Goal: Unclear: Browse casually

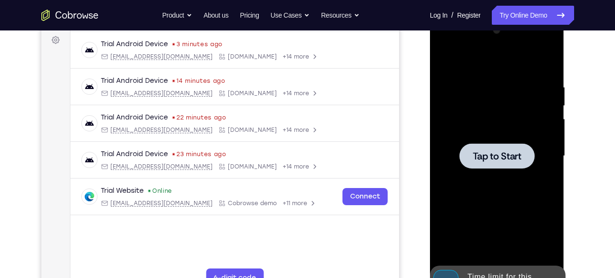
click at [473, 168] on div at bounding box center [497, 156] width 120 height 266
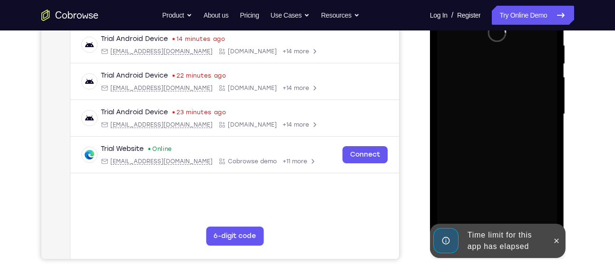
scroll to position [184, 0]
click at [555, 242] on icon at bounding box center [557, 240] width 8 height 8
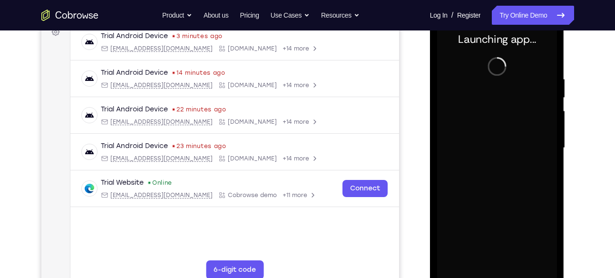
scroll to position [179, 0]
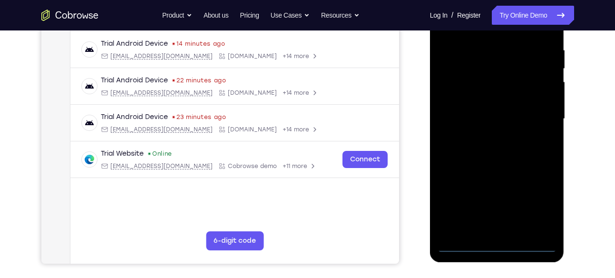
click at [499, 246] on div at bounding box center [497, 119] width 120 height 266
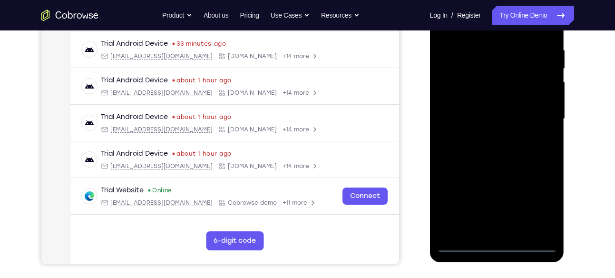
click at [541, 210] on div at bounding box center [497, 119] width 120 height 266
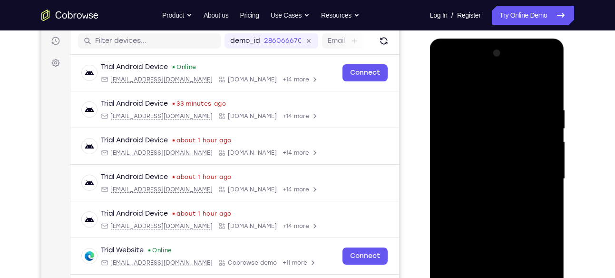
scroll to position [118, 0]
click at [448, 67] on div at bounding box center [497, 179] width 120 height 266
click at [534, 179] on div at bounding box center [497, 179] width 120 height 266
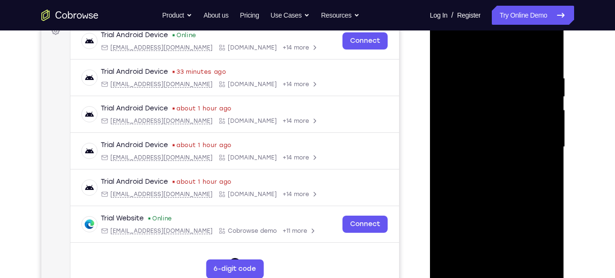
scroll to position [151, 0]
click at [489, 164] on div at bounding box center [497, 146] width 120 height 266
click at [492, 136] on div at bounding box center [497, 146] width 120 height 266
click at [452, 126] on div at bounding box center [497, 146] width 120 height 266
click at [452, 148] on div at bounding box center [497, 146] width 120 height 266
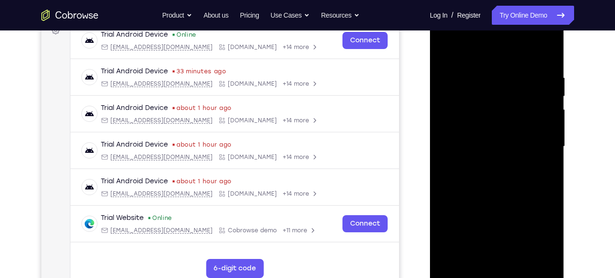
click at [485, 179] on div at bounding box center [497, 146] width 120 height 266
click at [519, 175] on div at bounding box center [497, 146] width 120 height 266
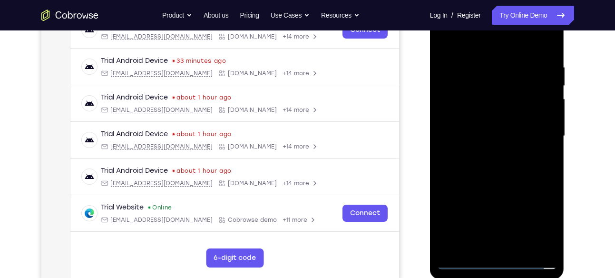
scroll to position [166, 0]
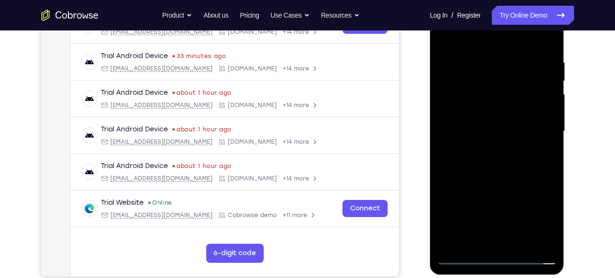
click at [507, 176] on div at bounding box center [497, 131] width 120 height 266
click at [544, 44] on div at bounding box center [497, 131] width 120 height 266
drag, startPoint x: 547, startPoint y: 36, endPoint x: 1002, endPoint y: 83, distance: 457.7
click at [547, 36] on div at bounding box center [497, 131] width 120 height 266
click at [471, 100] on div at bounding box center [497, 131] width 120 height 266
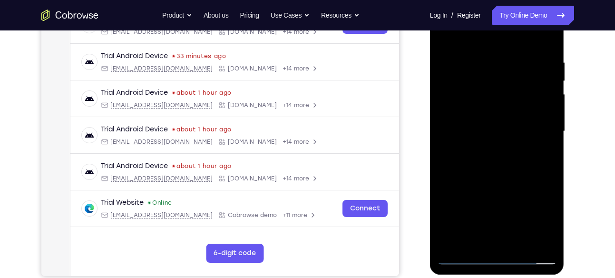
click at [450, 245] on div at bounding box center [497, 131] width 120 height 266
click at [523, 244] on div at bounding box center [497, 131] width 120 height 266
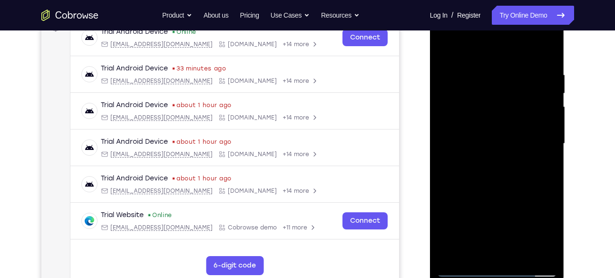
scroll to position [153, 0]
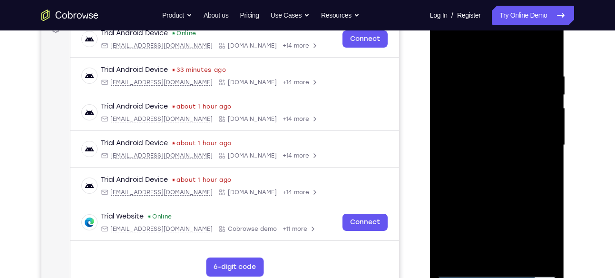
click at [491, 197] on div at bounding box center [497, 145] width 120 height 266
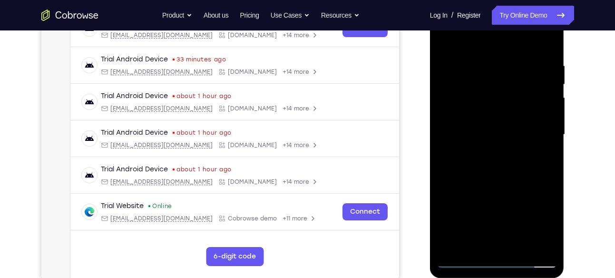
scroll to position [164, 0]
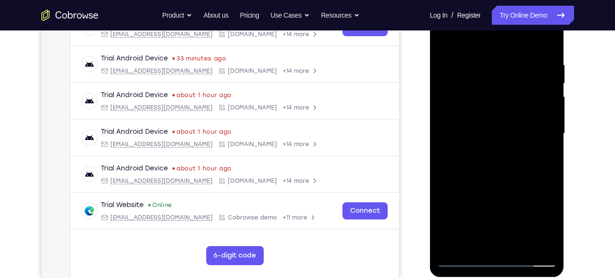
click at [499, 132] on div at bounding box center [497, 133] width 120 height 266
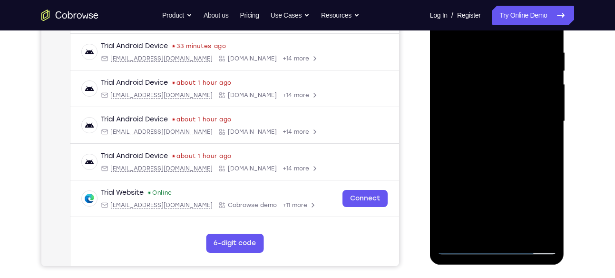
scroll to position [178, 0]
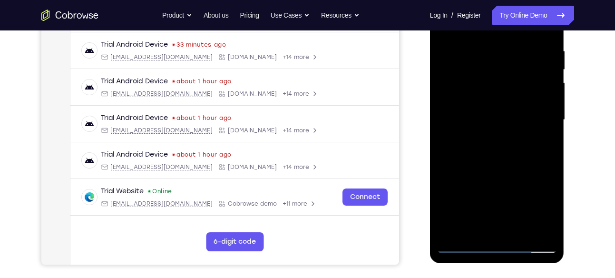
click at [545, 147] on div at bounding box center [497, 120] width 120 height 266
click at [472, 230] on div at bounding box center [497, 120] width 120 height 266
click at [523, 173] on div at bounding box center [497, 120] width 120 height 266
click at [544, 138] on div at bounding box center [497, 120] width 120 height 266
click at [532, 114] on div at bounding box center [497, 120] width 120 height 266
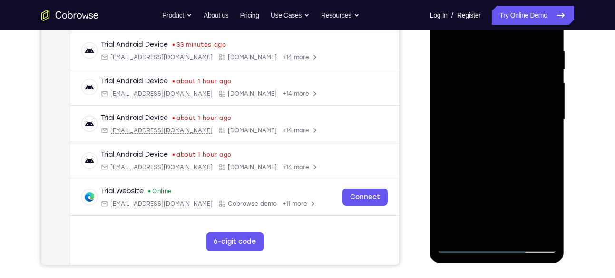
click at [501, 197] on div at bounding box center [497, 120] width 120 height 266
click at [490, 184] on div at bounding box center [497, 120] width 120 height 266
click at [527, 120] on div at bounding box center [497, 120] width 120 height 266
click at [477, 228] on div at bounding box center [497, 120] width 120 height 266
click at [543, 144] on div at bounding box center [497, 120] width 120 height 266
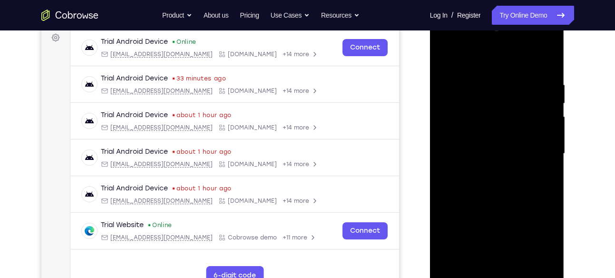
scroll to position [143, 0]
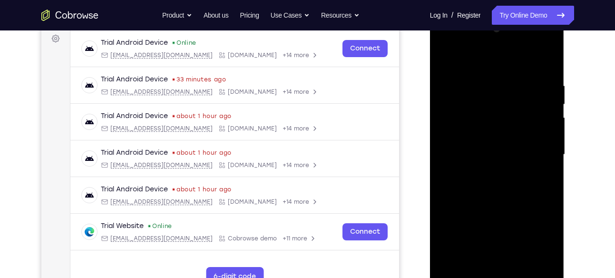
click at [445, 62] on div at bounding box center [497, 154] width 120 height 266
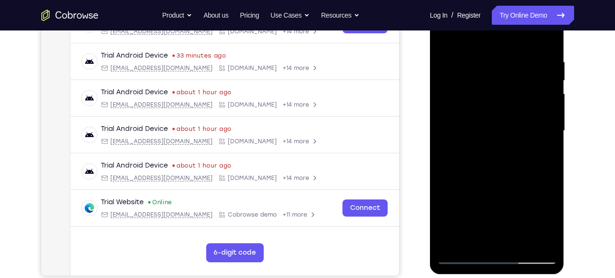
scroll to position [165, 0]
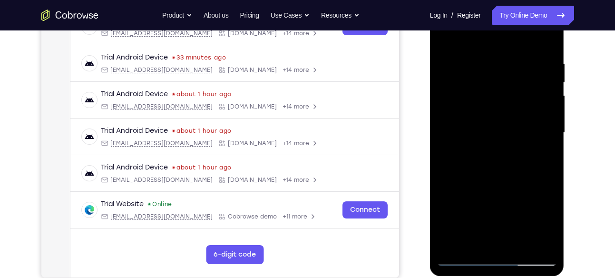
drag, startPoint x: 504, startPoint y: 70, endPoint x: 498, endPoint y: 199, distance: 129.1
click at [498, 199] on div at bounding box center [497, 133] width 120 height 266
drag, startPoint x: 541, startPoint y: 68, endPoint x: 483, endPoint y: 71, distance: 58.1
click at [483, 71] on div at bounding box center [497, 133] width 120 height 266
click at [495, 62] on div at bounding box center [497, 133] width 120 height 266
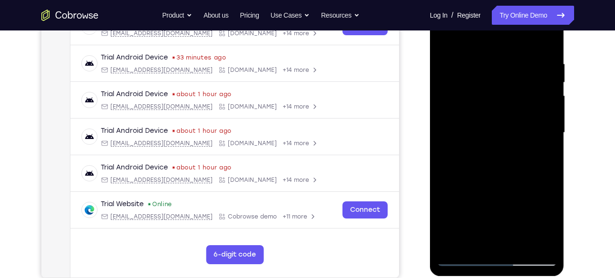
click at [539, 113] on div at bounding box center [497, 133] width 120 height 266
click at [548, 43] on div at bounding box center [497, 133] width 120 height 266
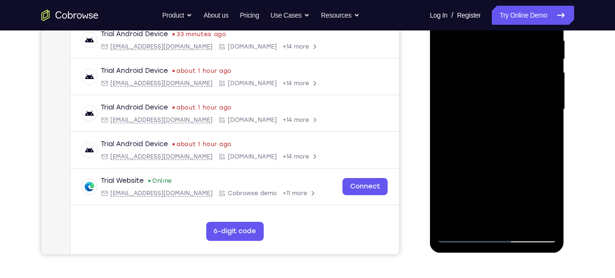
scroll to position [189, 0]
drag, startPoint x: 507, startPoint y: 184, endPoint x: 502, endPoint y: 140, distance: 44.1
click at [502, 140] on div at bounding box center [497, 109] width 120 height 266
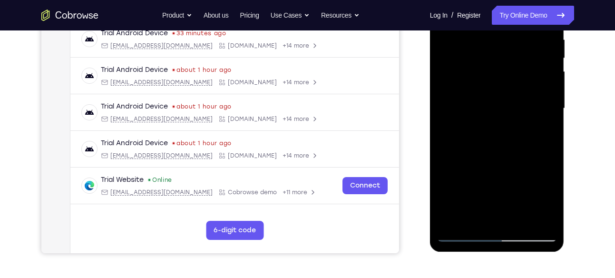
click at [519, 222] on div at bounding box center [497, 108] width 120 height 266
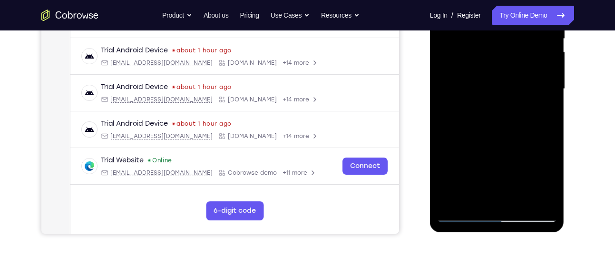
scroll to position [209, 0]
click at [500, 87] on div at bounding box center [497, 88] width 120 height 266
click at [483, 197] on div at bounding box center [497, 88] width 120 height 266
click at [542, 112] on div at bounding box center [497, 88] width 120 height 266
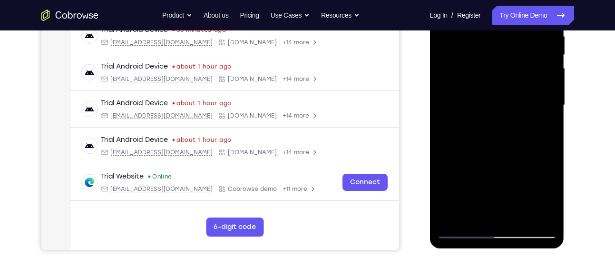
scroll to position [192, 0]
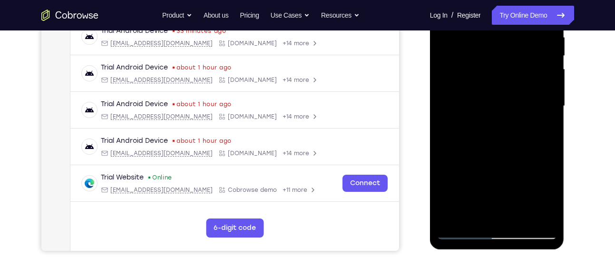
click at [549, 197] on div at bounding box center [497, 106] width 120 height 266
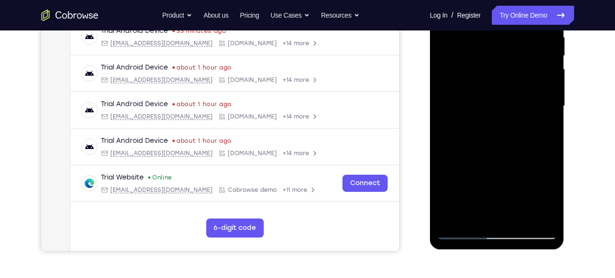
click at [544, 129] on div at bounding box center [497, 106] width 120 height 266
click at [550, 198] on div at bounding box center [497, 106] width 120 height 266
click at [471, 214] on div at bounding box center [497, 106] width 120 height 266
click at [445, 157] on div at bounding box center [497, 106] width 120 height 266
click at [543, 125] on div at bounding box center [497, 106] width 120 height 266
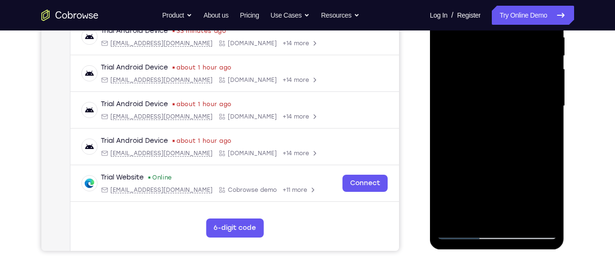
click at [472, 98] on div at bounding box center [497, 106] width 120 height 266
click at [487, 177] on div at bounding box center [497, 106] width 120 height 266
click at [543, 129] on div at bounding box center [497, 106] width 120 height 266
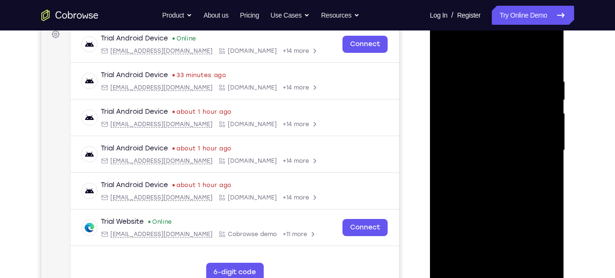
scroll to position [147, 0]
click at [447, 58] on div at bounding box center [497, 151] width 120 height 266
click at [483, 147] on div at bounding box center [497, 151] width 120 height 266
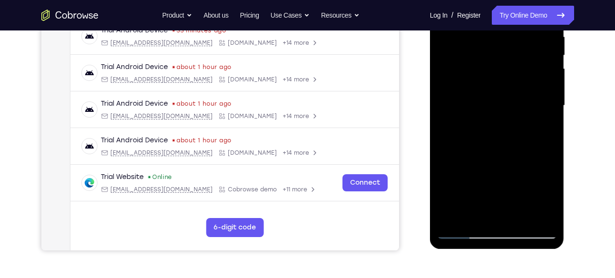
scroll to position [193, 0]
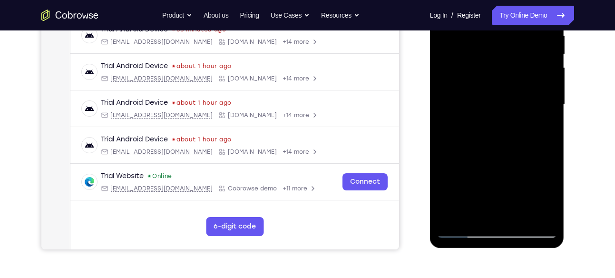
click at [479, 212] on div at bounding box center [497, 104] width 120 height 266
click at [481, 34] on div at bounding box center [497, 104] width 120 height 266
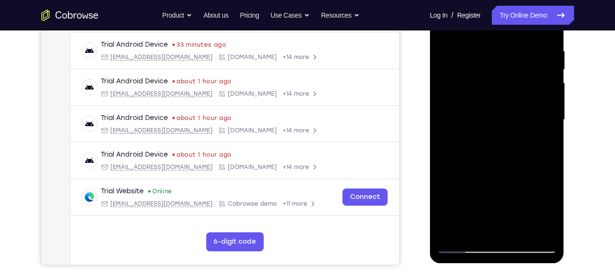
scroll to position [176, 0]
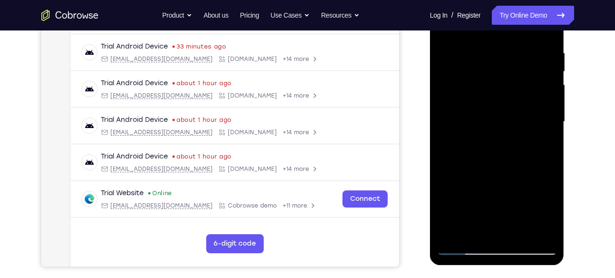
click at [459, 137] on div at bounding box center [497, 122] width 120 height 266
click at [547, 145] on div at bounding box center [497, 122] width 120 height 266
click at [475, 87] on div at bounding box center [497, 122] width 120 height 266
click at [504, 169] on div at bounding box center [497, 122] width 120 height 266
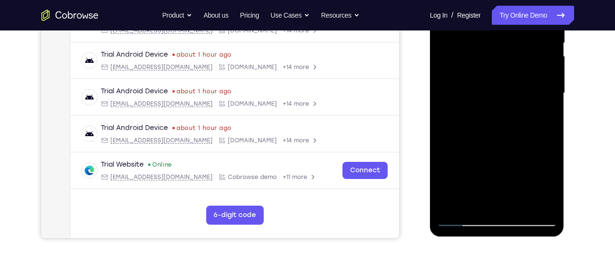
scroll to position [205, 0]
click at [550, 185] on div at bounding box center [497, 93] width 120 height 266
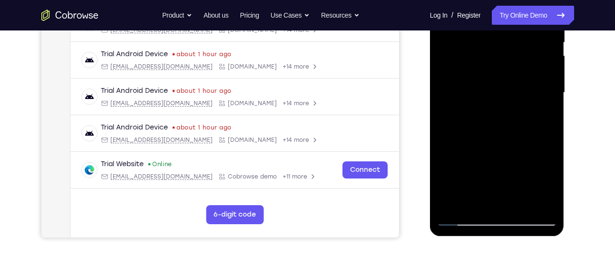
click at [550, 185] on div at bounding box center [497, 93] width 120 height 266
click at [545, 118] on div at bounding box center [497, 93] width 120 height 266
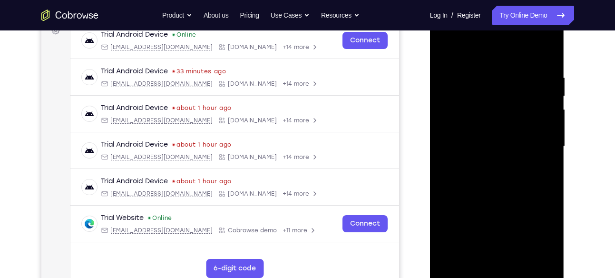
scroll to position [147, 0]
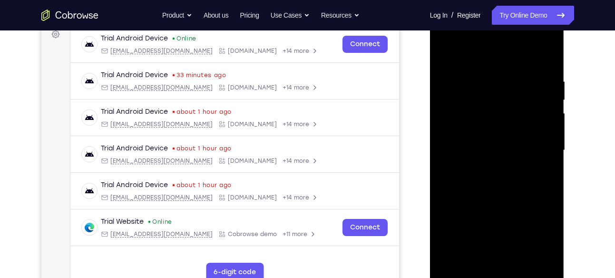
click at [442, 58] on div at bounding box center [497, 150] width 120 height 266
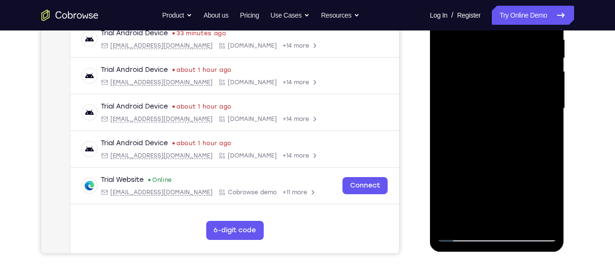
scroll to position [187, 0]
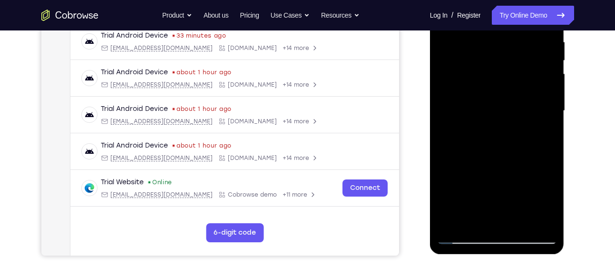
click at [477, 105] on div at bounding box center [497, 111] width 120 height 266
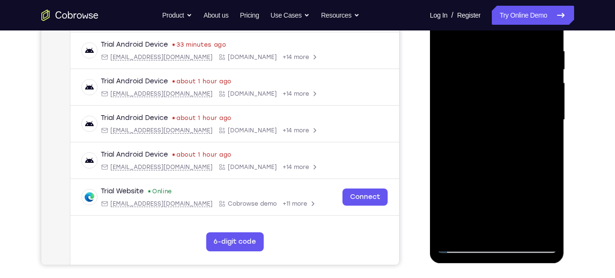
scroll to position [191, 0]
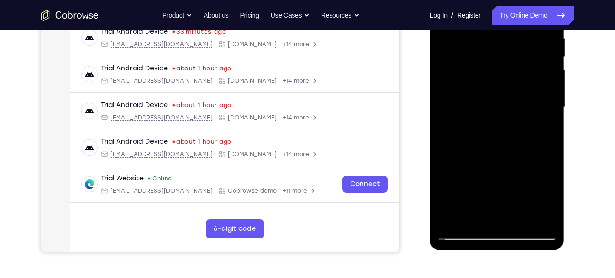
click at [451, 207] on div at bounding box center [497, 107] width 120 height 266
click at [455, 214] on div at bounding box center [497, 107] width 120 height 266
click at [549, 202] on div at bounding box center [497, 107] width 120 height 266
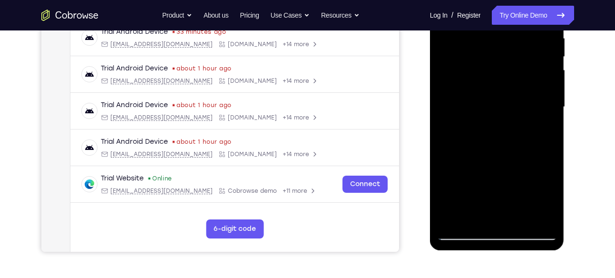
click at [549, 202] on div at bounding box center [497, 107] width 120 height 266
click at [548, 202] on div at bounding box center [497, 107] width 120 height 266
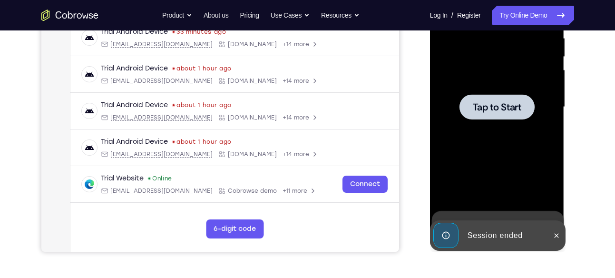
click at [490, 136] on div at bounding box center [497, 107] width 120 height 266
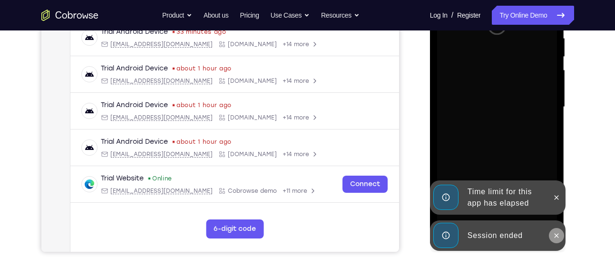
click at [558, 238] on icon at bounding box center [557, 236] width 8 height 8
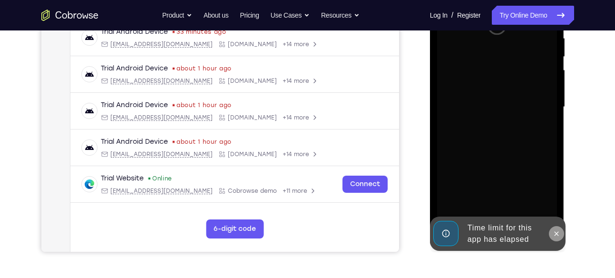
click at [556, 228] on button at bounding box center [556, 233] width 15 height 15
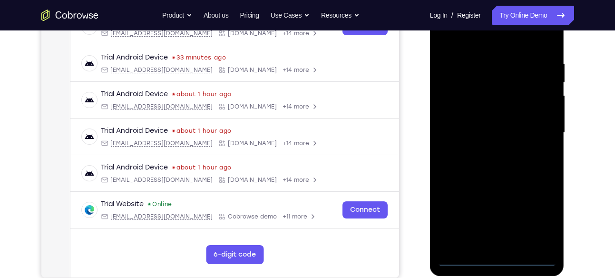
scroll to position [166, 0]
click at [499, 257] on div at bounding box center [497, 132] width 120 height 266
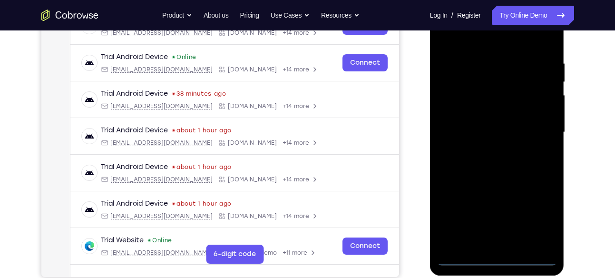
click at [536, 222] on div at bounding box center [497, 132] width 120 height 266
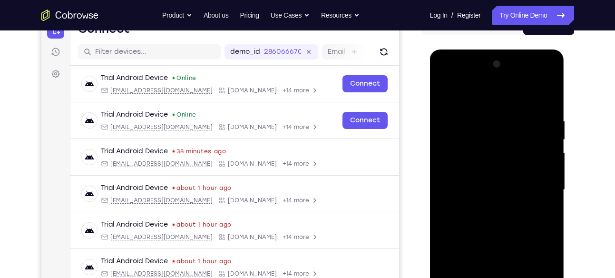
scroll to position [107, 0]
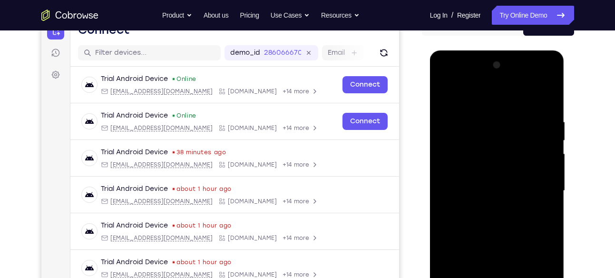
click at [456, 78] on div at bounding box center [497, 191] width 120 height 266
click at [542, 185] on div at bounding box center [497, 191] width 120 height 266
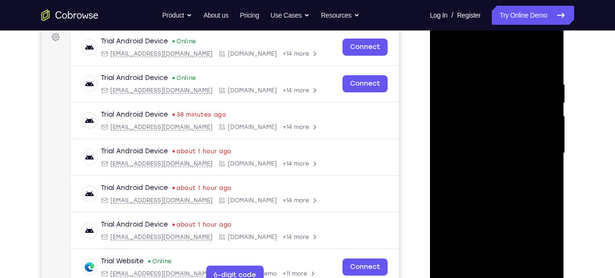
scroll to position [145, 0]
click at [483, 173] on div at bounding box center [497, 153] width 120 height 266
click at [494, 140] on div at bounding box center [497, 153] width 120 height 266
click at [478, 137] on div at bounding box center [497, 153] width 120 height 266
click at [462, 151] on div at bounding box center [497, 153] width 120 height 266
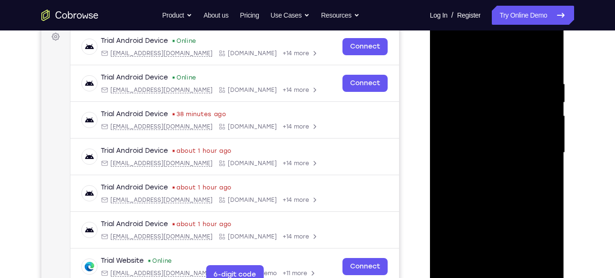
click at [464, 181] on div at bounding box center [497, 153] width 120 height 266
click at [478, 183] on div at bounding box center [497, 153] width 120 height 266
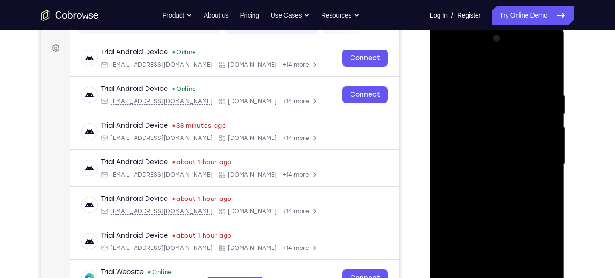
scroll to position [133, 0]
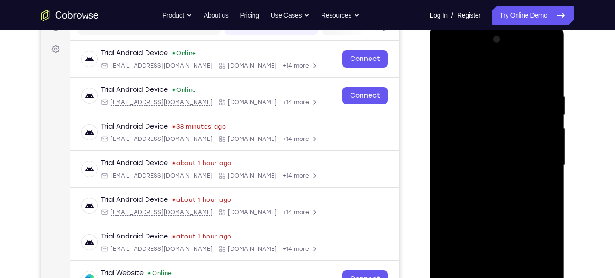
click at [490, 196] on div at bounding box center [497, 165] width 120 height 266
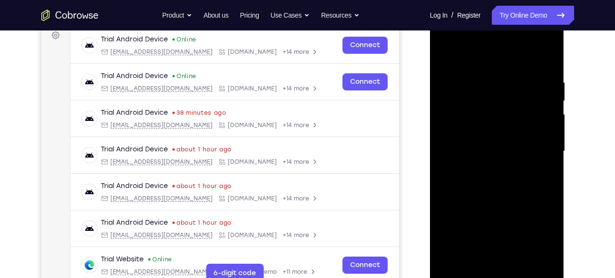
scroll to position [143, 0]
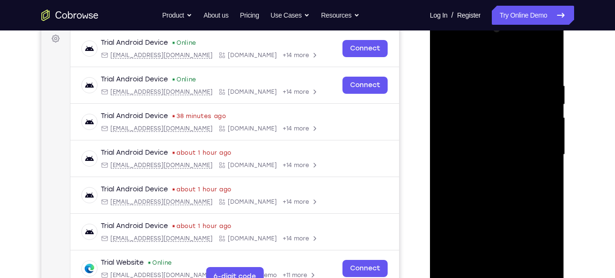
drag, startPoint x: 489, startPoint y: 70, endPoint x: 479, endPoint y: 30, distance: 40.6
click at [479, 30] on div at bounding box center [497, 154] width 120 height 266
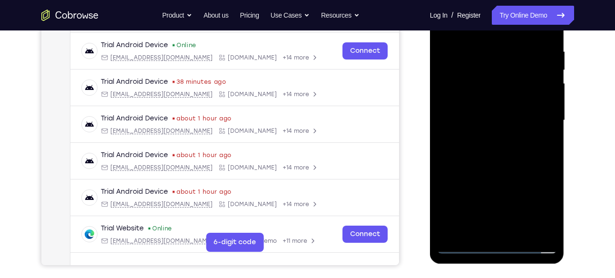
scroll to position [178, 0]
click at [524, 233] on div at bounding box center [497, 120] width 120 height 266
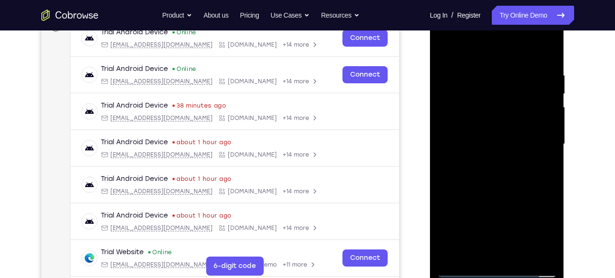
scroll to position [149, 0]
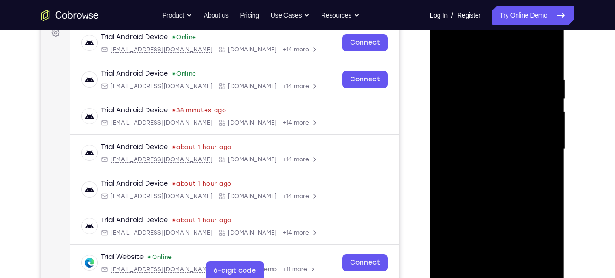
click at [490, 196] on div at bounding box center [497, 149] width 120 height 266
click at [475, 142] on div at bounding box center [497, 149] width 120 height 266
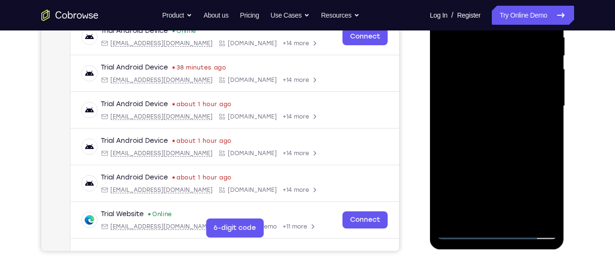
scroll to position [193, 0]
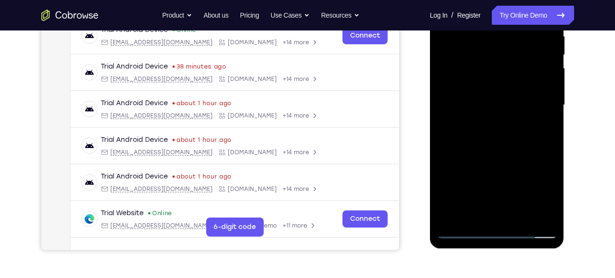
click at [546, 127] on div at bounding box center [497, 105] width 120 height 266
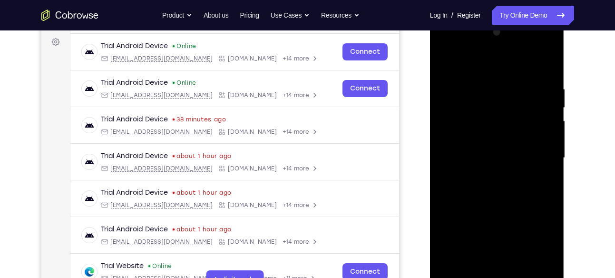
scroll to position [138, 0]
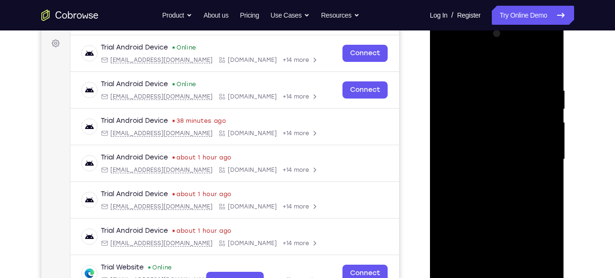
click at [444, 63] on div at bounding box center [497, 159] width 120 height 266
click at [513, 204] on div at bounding box center [497, 159] width 120 height 266
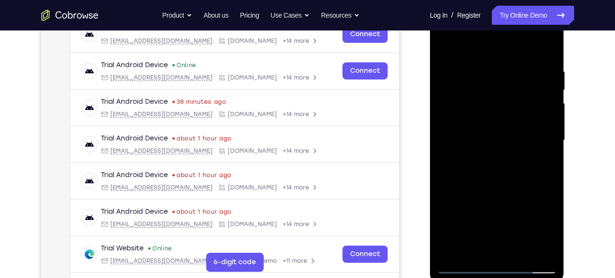
scroll to position [163, 0]
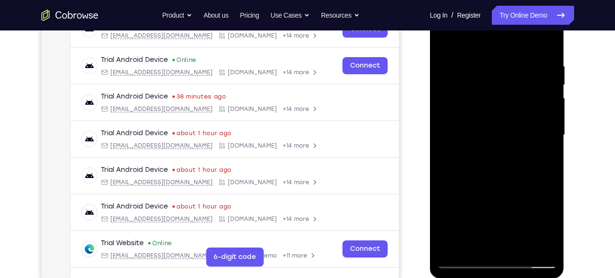
click at [481, 69] on div at bounding box center [497, 135] width 120 height 266
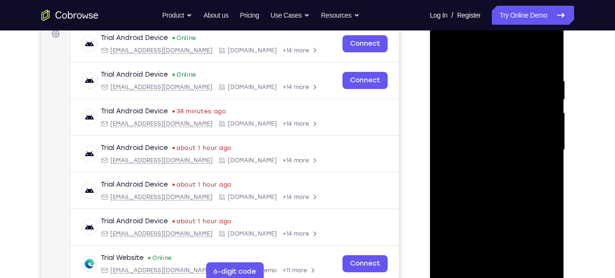
scroll to position [146, 0]
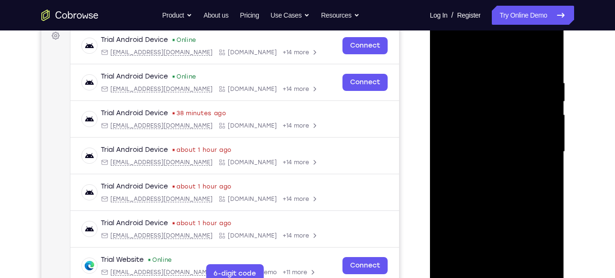
drag, startPoint x: 546, startPoint y: 127, endPoint x: 554, endPoint y: 131, distance: 8.7
click at [554, 131] on div at bounding box center [497, 152] width 120 height 266
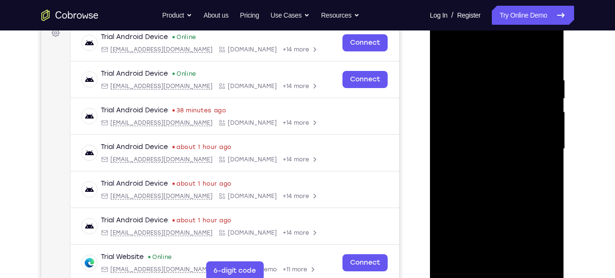
click at [548, 88] on div at bounding box center [497, 149] width 120 height 266
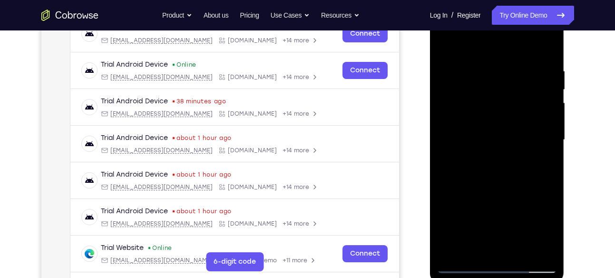
scroll to position [159, 0]
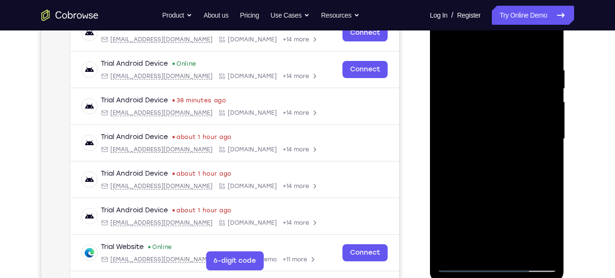
click at [548, 88] on div at bounding box center [497, 139] width 120 height 266
click at [547, 79] on div at bounding box center [497, 139] width 120 height 266
click at [544, 104] on div at bounding box center [497, 139] width 120 height 266
drag, startPoint x: 543, startPoint y: 123, endPoint x: 481, endPoint y: 115, distance: 62.4
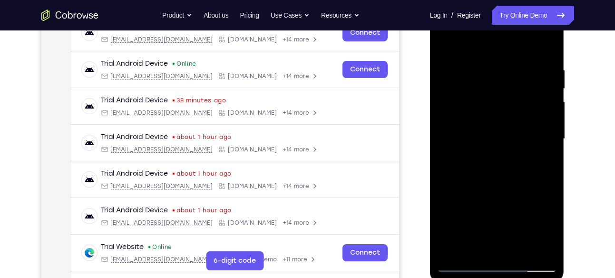
click at [481, 115] on div at bounding box center [497, 139] width 120 height 266
click at [548, 48] on div at bounding box center [497, 139] width 120 height 266
click at [520, 248] on div at bounding box center [497, 139] width 120 height 266
click at [494, 139] on div at bounding box center [497, 139] width 120 height 266
click at [543, 162] on div at bounding box center [497, 139] width 120 height 266
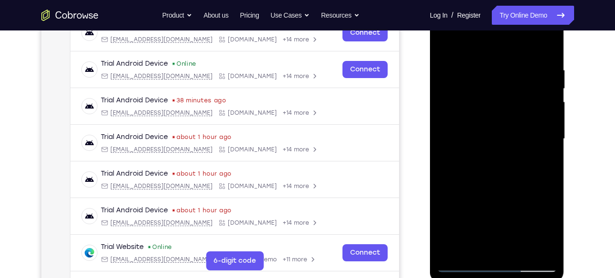
click at [547, 229] on div at bounding box center [497, 139] width 120 height 266
click at [473, 253] on div at bounding box center [497, 139] width 120 height 266
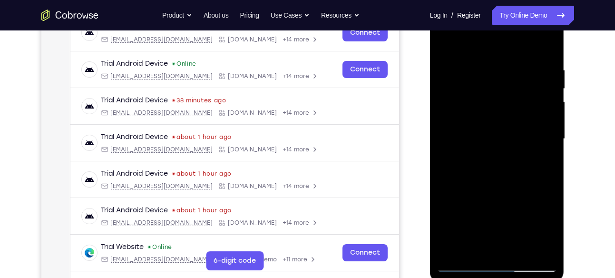
click at [489, 153] on div at bounding box center [497, 139] width 120 height 266
click at [495, 154] on div at bounding box center [497, 139] width 120 height 266
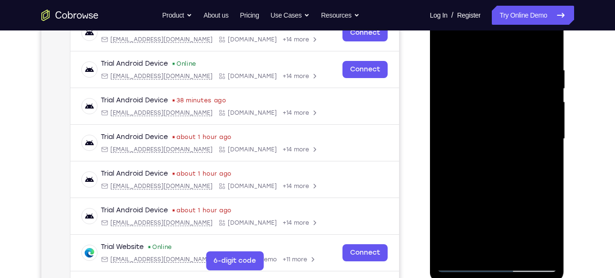
click at [495, 154] on div at bounding box center [497, 139] width 120 height 266
click at [542, 158] on div at bounding box center [497, 139] width 120 height 266
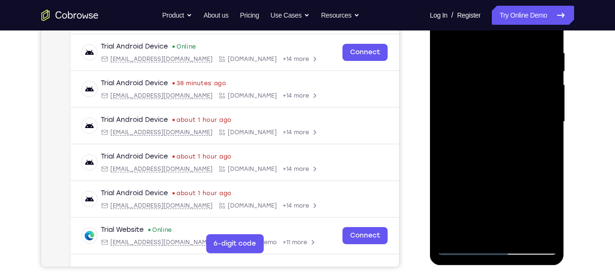
scroll to position [176, 0]
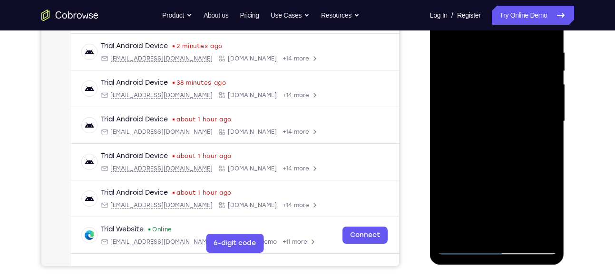
click at [552, 213] on div at bounding box center [497, 121] width 120 height 266
click at [550, 215] on div at bounding box center [497, 121] width 120 height 266
click at [547, 148] on div at bounding box center [497, 121] width 120 height 266
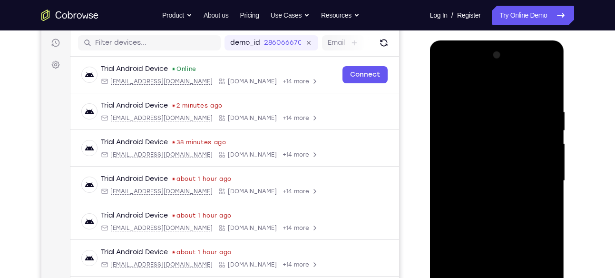
click at [448, 85] on div at bounding box center [497, 181] width 120 height 266
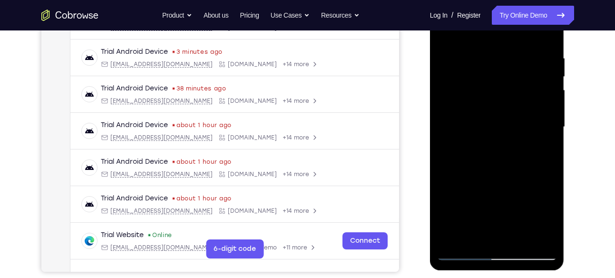
scroll to position [172, 0]
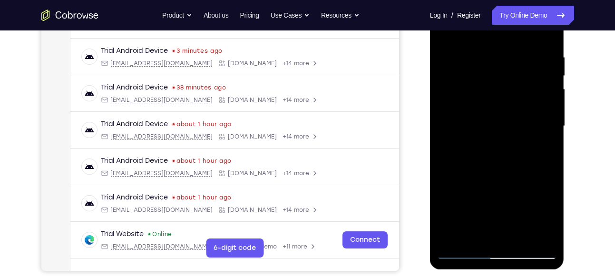
drag, startPoint x: 473, startPoint y: 117, endPoint x: 996, endPoint y: 134, distance: 523.1
click at [473, 117] on div at bounding box center [497, 126] width 120 height 266
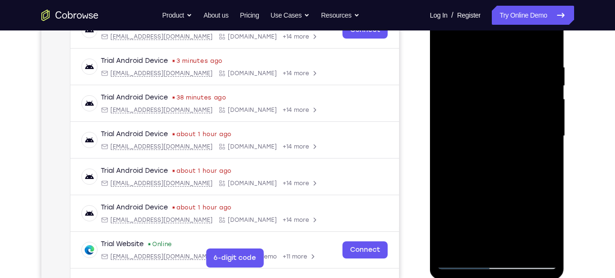
scroll to position [159, 0]
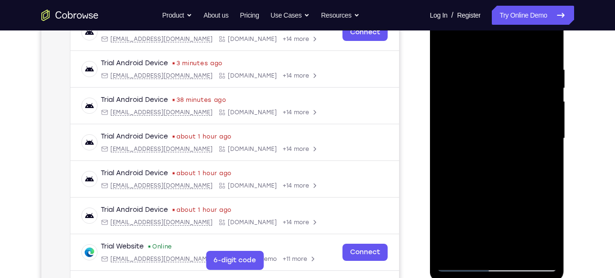
click at [445, 45] on div at bounding box center [497, 138] width 120 height 266
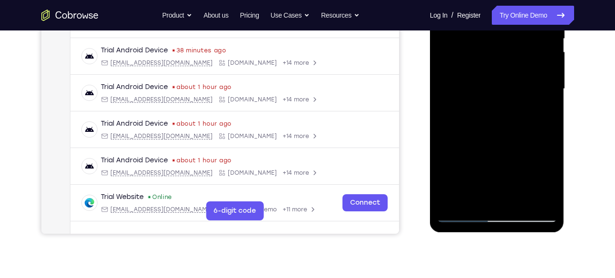
scroll to position [209, 0]
click at [492, 81] on div at bounding box center [497, 88] width 120 height 266
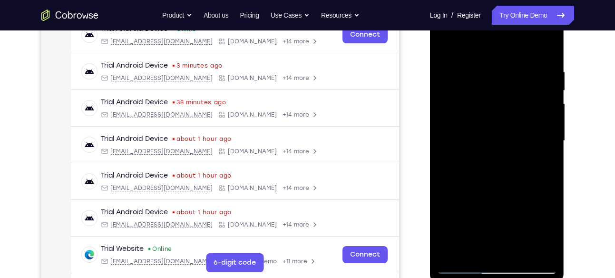
scroll to position [154, 0]
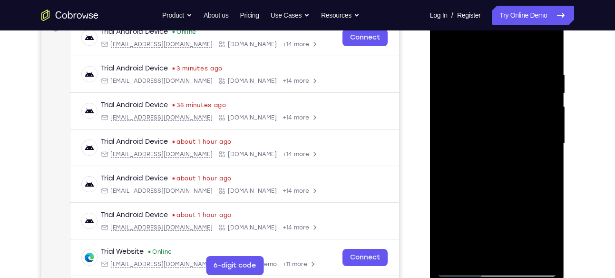
click at [448, 51] on div at bounding box center [497, 143] width 120 height 266
click at [510, 137] on div at bounding box center [497, 143] width 120 height 266
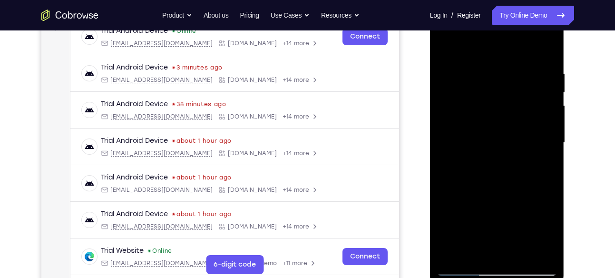
scroll to position [151, 0]
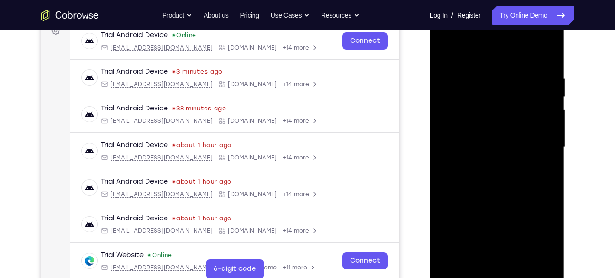
click at [447, 56] on div at bounding box center [497, 147] width 120 height 266
click at [446, 53] on div at bounding box center [497, 147] width 120 height 266
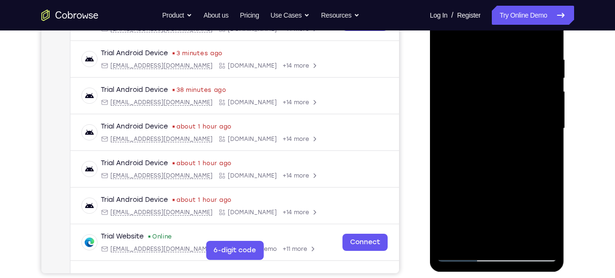
scroll to position [170, 0]
click at [520, 238] on div at bounding box center [497, 128] width 120 height 266
click at [483, 122] on div at bounding box center [497, 128] width 120 height 266
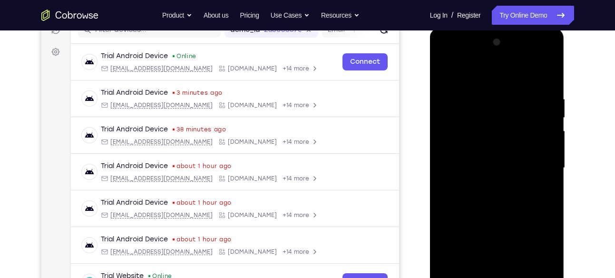
scroll to position [129, 0]
click at [443, 78] on div at bounding box center [497, 168] width 120 height 266
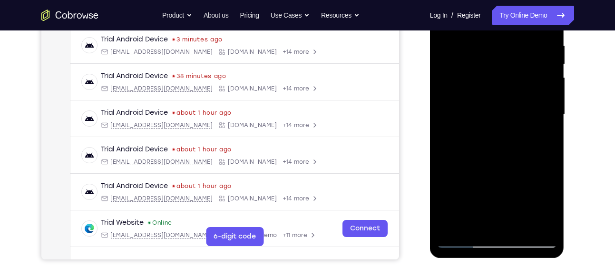
scroll to position [184, 0]
drag, startPoint x: 519, startPoint y: 200, endPoint x: 520, endPoint y: 170, distance: 30.5
click at [520, 170] on div at bounding box center [497, 114] width 120 height 266
click at [493, 185] on div at bounding box center [497, 114] width 120 height 266
click at [473, 128] on div at bounding box center [497, 114] width 120 height 266
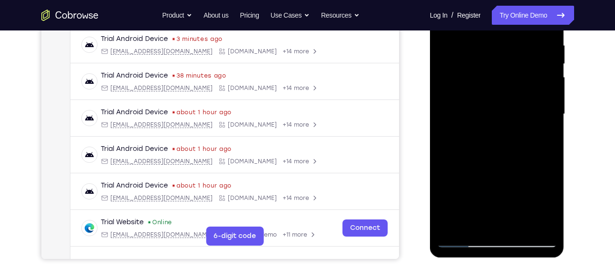
click at [475, 225] on div at bounding box center [497, 114] width 120 height 266
click at [545, 139] on div at bounding box center [497, 114] width 120 height 266
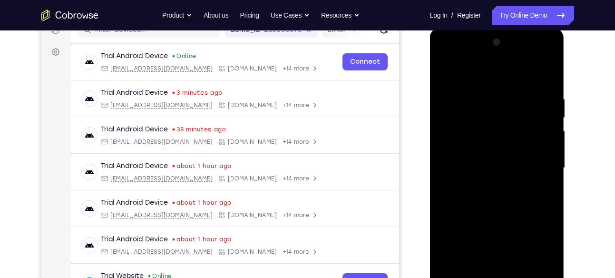
scroll to position [129, 0]
click at [449, 73] on div at bounding box center [497, 168] width 120 height 266
drag, startPoint x: 524, startPoint y: 175, endPoint x: 520, endPoint y: 203, distance: 28.3
click at [520, 203] on div at bounding box center [497, 168] width 120 height 266
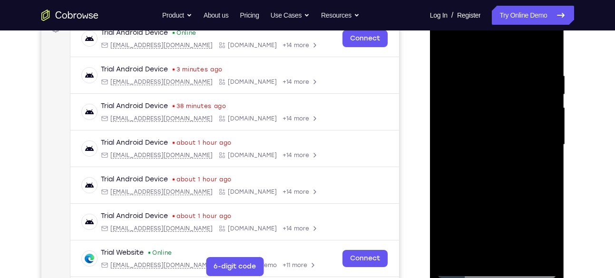
scroll to position [154, 0]
click at [502, 158] on div at bounding box center [497, 144] width 120 height 266
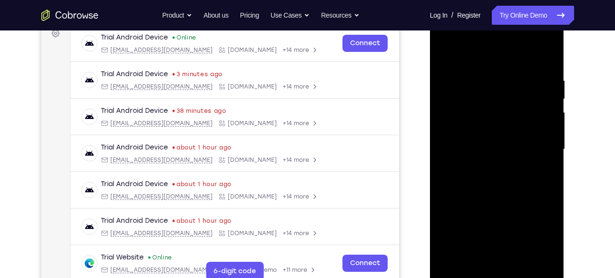
scroll to position [147, 0]
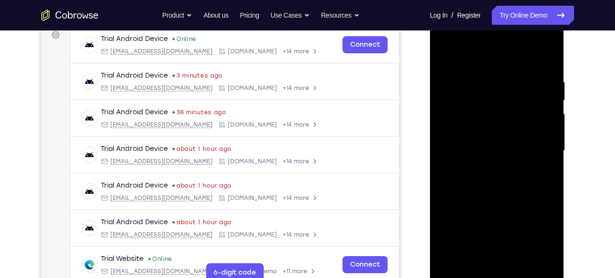
click at [443, 58] on div at bounding box center [497, 151] width 120 height 266
drag, startPoint x: 491, startPoint y: 71, endPoint x: 491, endPoint y: 211, distance: 139.9
click at [491, 211] on div at bounding box center [497, 151] width 120 height 266
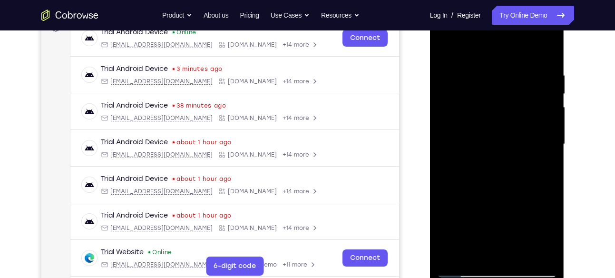
scroll to position [154, 0]
click at [539, 77] on div at bounding box center [497, 143] width 120 height 266
click at [548, 144] on div at bounding box center [497, 143] width 120 height 266
click at [548, 53] on div at bounding box center [497, 143] width 120 height 266
click at [519, 253] on div at bounding box center [497, 143] width 120 height 266
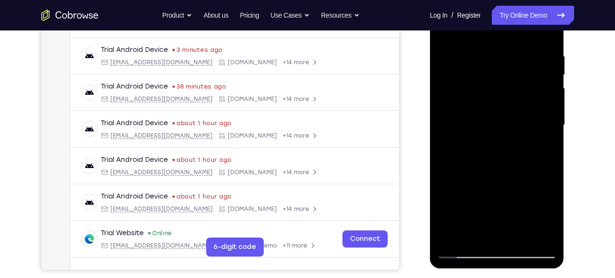
scroll to position [175, 0]
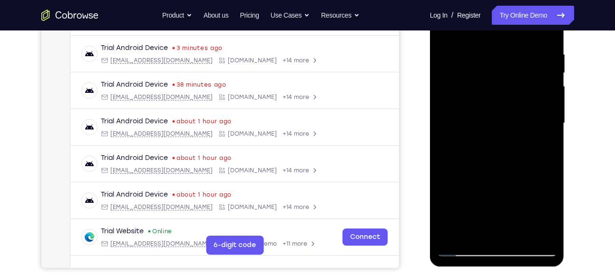
drag, startPoint x: 503, startPoint y: 229, endPoint x: 504, endPoint y: 114, distance: 114.6
click at [504, 114] on div at bounding box center [497, 123] width 120 height 266
drag, startPoint x: 499, startPoint y: 228, endPoint x: 506, endPoint y: 144, distance: 84.5
click at [506, 144] on div at bounding box center [497, 123] width 120 height 266
drag, startPoint x: 499, startPoint y: 217, endPoint x: 505, endPoint y: 147, distance: 70.2
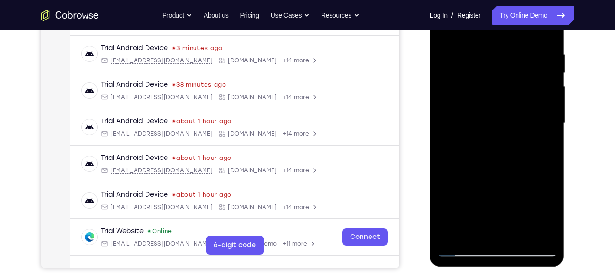
click at [505, 147] on div at bounding box center [497, 123] width 120 height 266
drag, startPoint x: 519, startPoint y: 130, endPoint x: 509, endPoint y: 240, distance: 110.4
click at [509, 240] on div at bounding box center [497, 123] width 120 height 266
drag, startPoint x: 515, startPoint y: 121, endPoint x: 505, endPoint y: 232, distance: 111.3
click at [505, 232] on div at bounding box center [497, 123] width 120 height 266
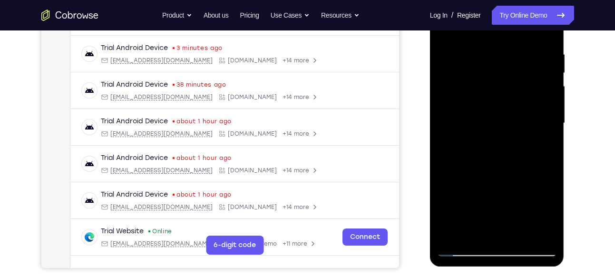
drag, startPoint x: 516, startPoint y: 134, endPoint x: 512, endPoint y: 175, distance: 41.1
click at [512, 175] on div at bounding box center [497, 123] width 120 height 266
click at [550, 68] on div at bounding box center [497, 123] width 120 height 266
click at [550, 70] on div at bounding box center [497, 123] width 120 height 266
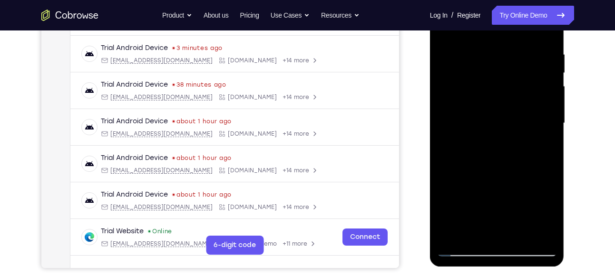
click at [552, 77] on div at bounding box center [497, 123] width 120 height 266
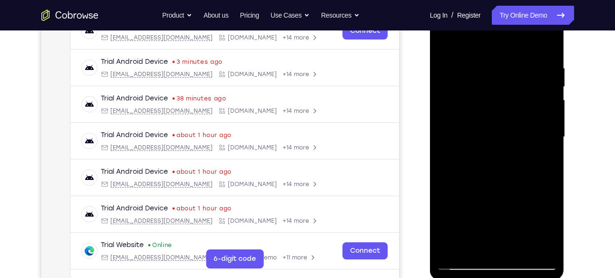
scroll to position [160, 0]
click at [448, 37] on div at bounding box center [497, 137] width 120 height 266
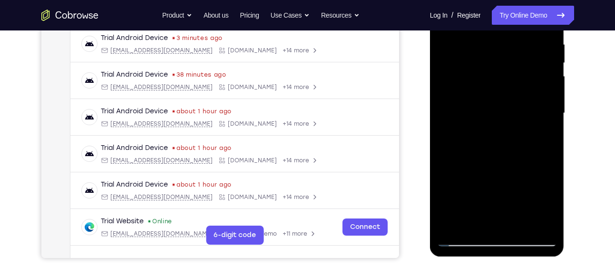
scroll to position [185, 0]
click at [475, 223] on div at bounding box center [497, 113] width 120 height 266
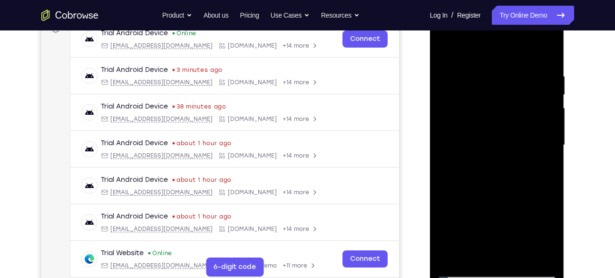
scroll to position [152, 0]
click at [478, 51] on div at bounding box center [497, 145] width 120 height 266
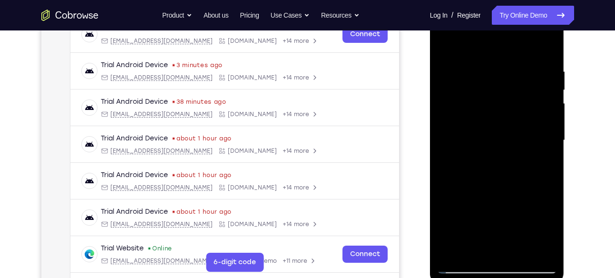
scroll to position [156, 0]
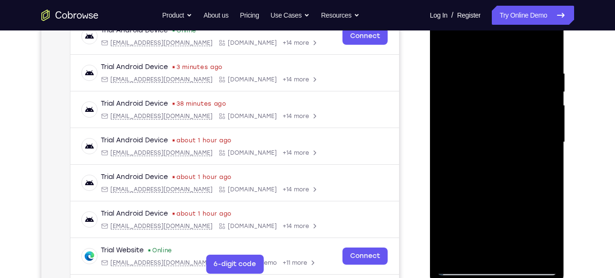
click at [457, 44] on div at bounding box center [497, 142] width 120 height 266
click at [480, 69] on div at bounding box center [497, 142] width 120 height 266
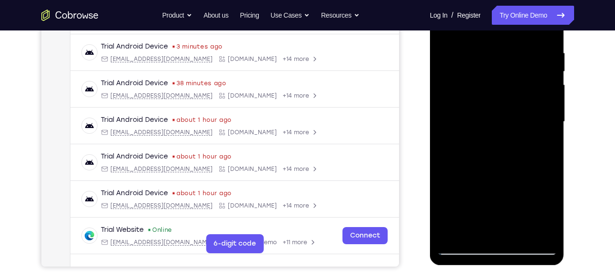
scroll to position [165, 0]
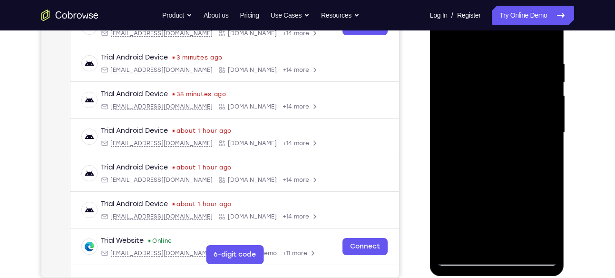
click at [536, 154] on div at bounding box center [497, 133] width 120 height 266
click at [480, 48] on div at bounding box center [497, 133] width 120 height 266
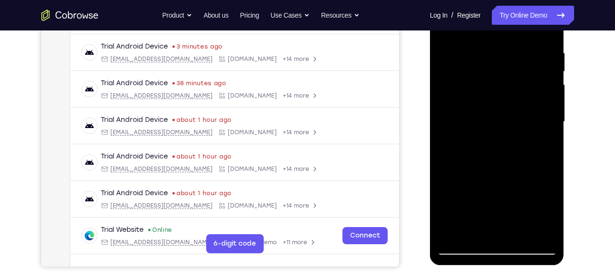
scroll to position [176, 0]
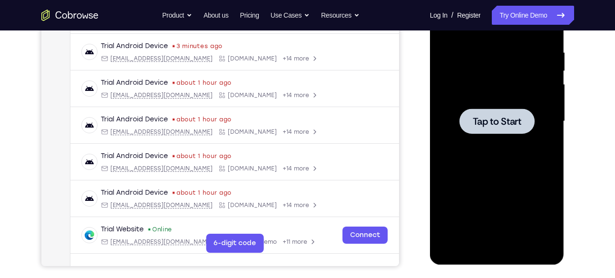
click at [513, 156] on div at bounding box center [497, 121] width 120 height 266
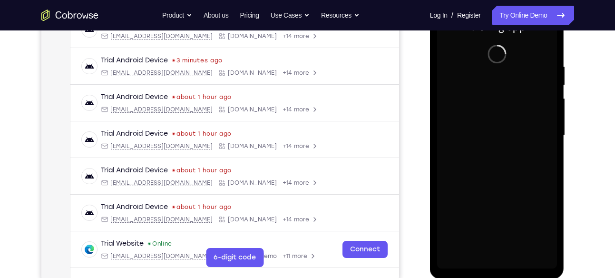
scroll to position [163, 0]
click at [497, 261] on div at bounding box center [497, 135] width 120 height 266
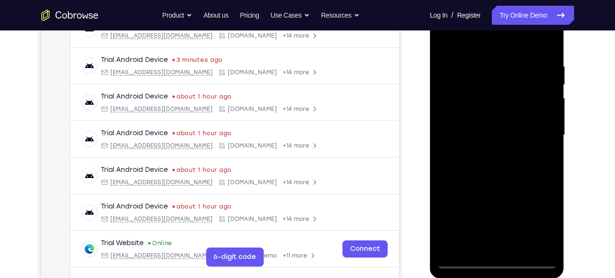
click at [543, 220] on div at bounding box center [497, 135] width 120 height 266
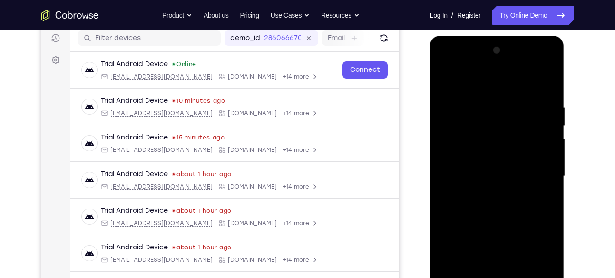
scroll to position [116, 0]
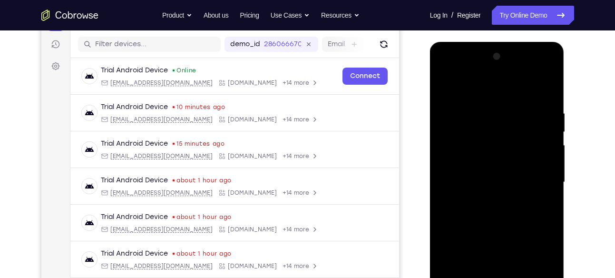
click at [453, 71] on div at bounding box center [497, 182] width 120 height 266
click at [534, 176] on div at bounding box center [497, 182] width 120 height 266
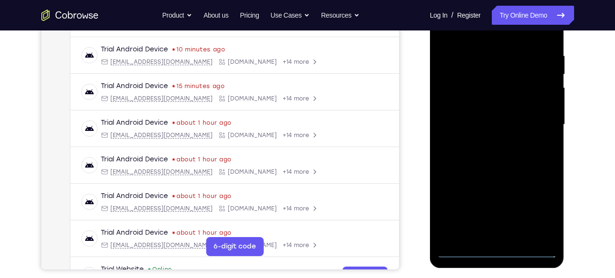
scroll to position [175, 0]
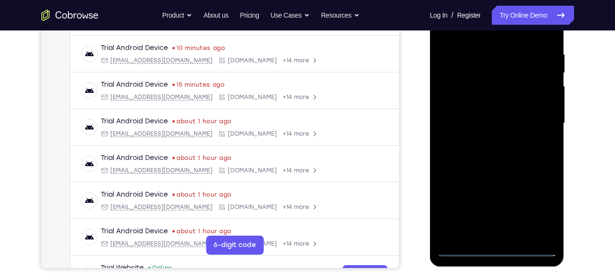
click at [489, 142] on div at bounding box center [497, 123] width 120 height 266
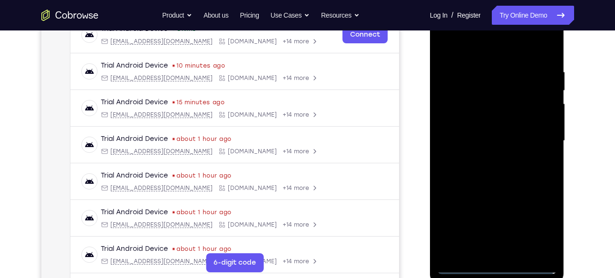
click at [493, 126] on div at bounding box center [497, 141] width 120 height 266
click at [469, 119] on div at bounding box center [497, 141] width 120 height 266
click at [468, 142] on div at bounding box center [497, 141] width 120 height 266
click at [472, 175] on div at bounding box center [497, 141] width 120 height 266
click at [500, 167] on div at bounding box center [497, 141] width 120 height 266
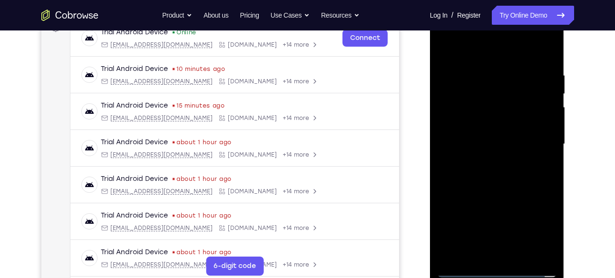
scroll to position [154, 0]
click at [548, 54] on div at bounding box center [497, 143] width 120 height 266
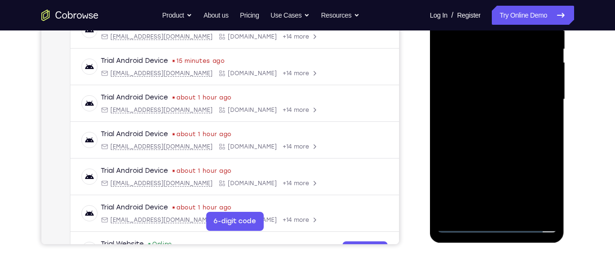
scroll to position [199, 0]
click at [520, 207] on div at bounding box center [497, 99] width 120 height 266
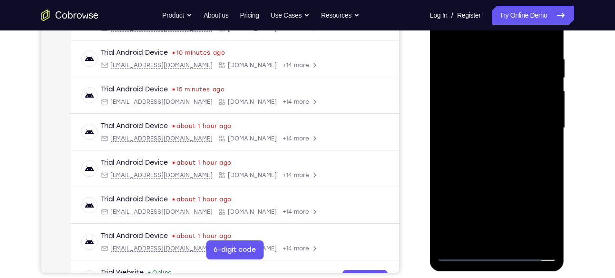
scroll to position [169, 0]
click at [512, 179] on div at bounding box center [497, 128] width 120 height 266
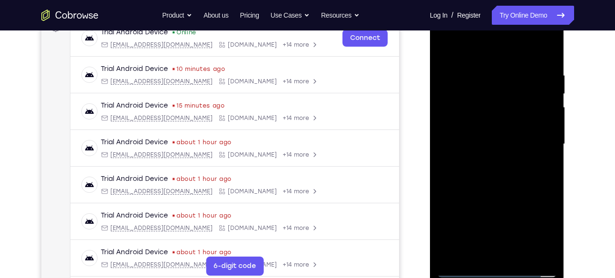
click at [441, 46] on div at bounding box center [497, 144] width 120 height 266
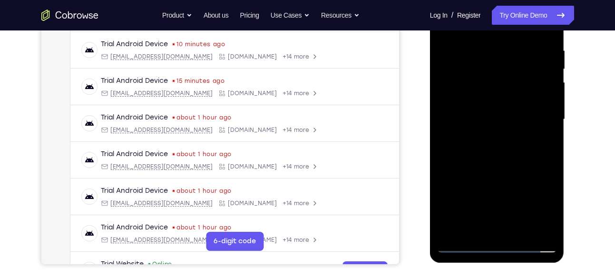
scroll to position [180, 0]
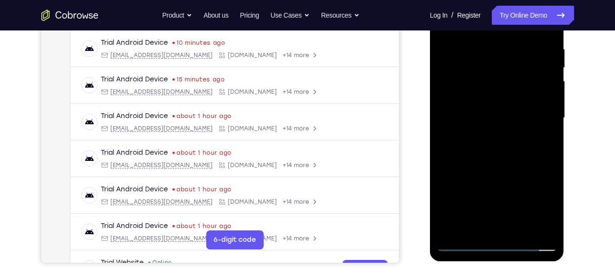
drag, startPoint x: 532, startPoint y: 204, endPoint x: 536, endPoint y: 138, distance: 65.3
click at [536, 138] on div at bounding box center [497, 118] width 120 height 266
drag, startPoint x: 517, startPoint y: 209, endPoint x: 524, endPoint y: 163, distance: 47.2
click at [524, 163] on div at bounding box center [497, 118] width 120 height 266
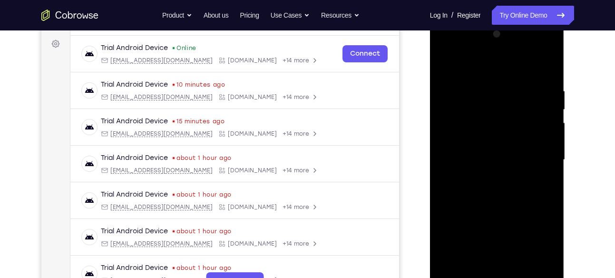
scroll to position [137, 0]
drag, startPoint x: 529, startPoint y: 139, endPoint x: 522, endPoint y: 177, distance: 38.2
click at [522, 177] on div at bounding box center [497, 160] width 120 height 266
click at [552, 138] on div at bounding box center [497, 160] width 120 height 266
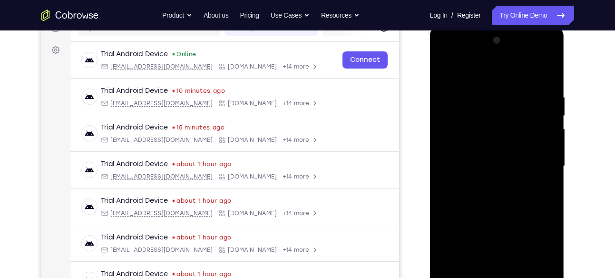
scroll to position [131, 0]
click at [550, 135] on div at bounding box center [497, 167] width 120 height 266
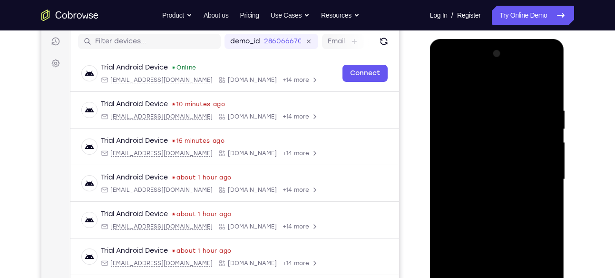
scroll to position [115, 0]
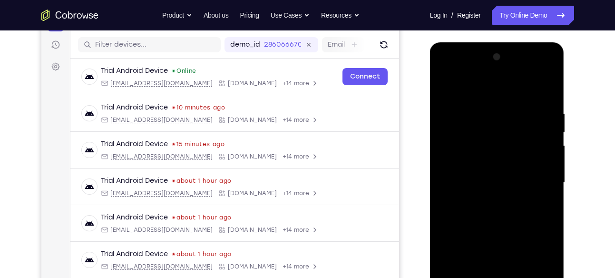
drag, startPoint x: 515, startPoint y: 224, endPoint x: 530, endPoint y: 124, distance: 101.1
click at [530, 124] on div at bounding box center [497, 182] width 120 height 266
drag, startPoint x: 515, startPoint y: 242, endPoint x: 522, endPoint y: 155, distance: 87.9
click at [522, 155] on div at bounding box center [497, 182] width 120 height 266
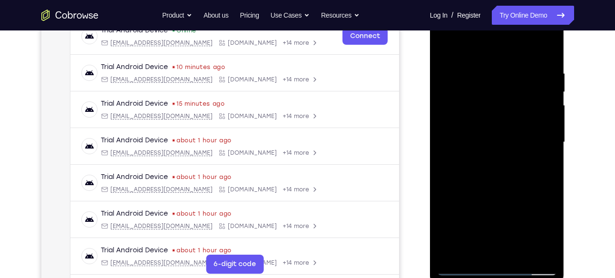
scroll to position [156, 0]
drag, startPoint x: 535, startPoint y: 225, endPoint x: 520, endPoint y: 135, distance: 90.7
click at [520, 135] on div at bounding box center [497, 142] width 120 height 266
drag, startPoint x: 513, startPoint y: 188, endPoint x: 502, endPoint y: 92, distance: 96.2
click at [502, 92] on div at bounding box center [497, 142] width 120 height 266
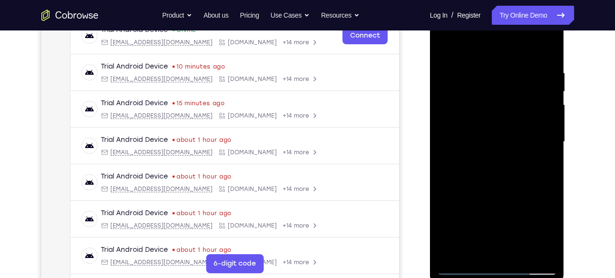
drag, startPoint x: 491, startPoint y: 220, endPoint x: 500, endPoint y: 105, distance: 115.9
click at [500, 105] on div at bounding box center [497, 142] width 120 height 266
drag, startPoint x: 499, startPoint y: 221, endPoint x: 502, endPoint y: 123, distance: 98.5
click at [502, 123] on div at bounding box center [497, 142] width 120 height 266
drag, startPoint x: 500, startPoint y: 201, endPoint x: 493, endPoint y: 94, distance: 106.8
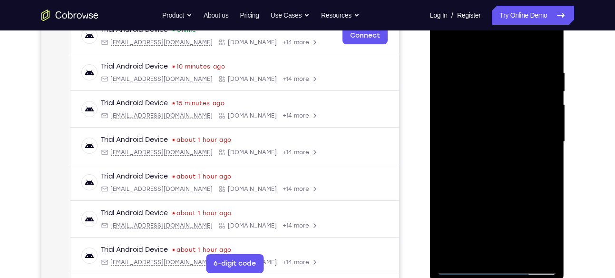
click at [493, 94] on div at bounding box center [497, 142] width 120 height 266
drag, startPoint x: 493, startPoint y: 225, endPoint x: 499, endPoint y: 108, distance: 116.7
click at [499, 108] on div at bounding box center [497, 142] width 120 height 266
drag, startPoint x: 498, startPoint y: 198, endPoint x: 492, endPoint y: 95, distance: 102.9
click at [492, 95] on div at bounding box center [497, 142] width 120 height 266
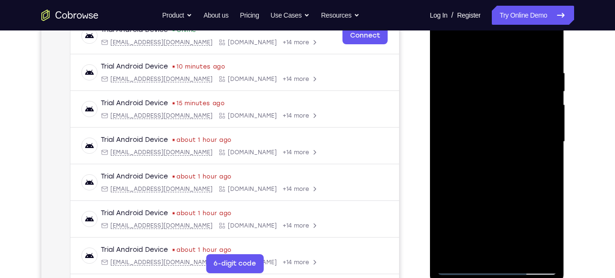
drag, startPoint x: 489, startPoint y: 223, endPoint x: 499, endPoint y: 135, distance: 88.5
click at [499, 135] on div at bounding box center [497, 142] width 120 height 266
click at [550, 133] on div at bounding box center [497, 142] width 120 height 266
drag, startPoint x: 509, startPoint y: 215, endPoint x: 519, endPoint y: 99, distance: 116.9
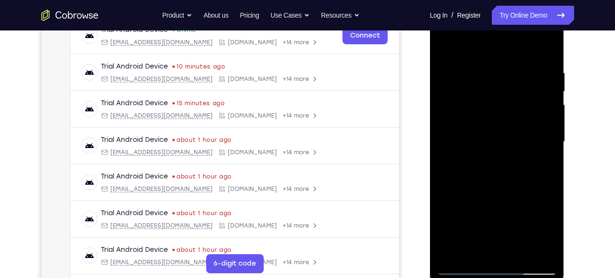
click at [519, 99] on div at bounding box center [497, 142] width 120 height 266
drag, startPoint x: 509, startPoint y: 88, endPoint x: 506, endPoint y: 111, distance: 23.4
click at [506, 111] on div at bounding box center [497, 142] width 120 height 266
drag, startPoint x: 495, startPoint y: 85, endPoint x: 489, endPoint y: 112, distance: 27.7
click at [489, 112] on div at bounding box center [497, 142] width 120 height 266
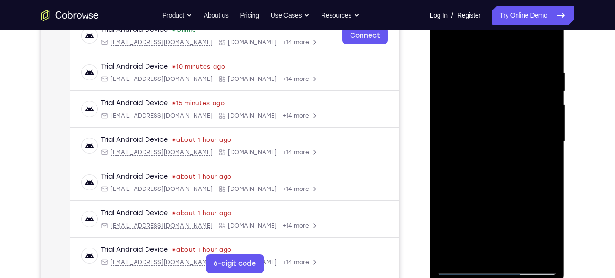
click at [452, 72] on div at bounding box center [497, 142] width 120 height 266
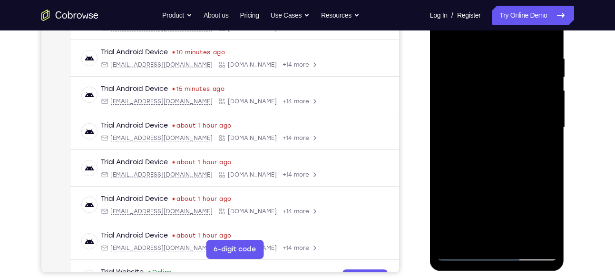
scroll to position [174, 0]
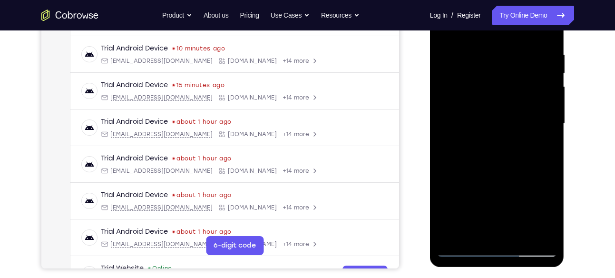
drag, startPoint x: 498, startPoint y: 195, endPoint x: 489, endPoint y: 205, distance: 13.2
click at [489, 205] on div at bounding box center [497, 123] width 120 height 266
drag, startPoint x: 505, startPoint y: 102, endPoint x: 496, endPoint y: 194, distance: 91.8
click at [496, 194] on div at bounding box center [497, 123] width 120 height 266
drag, startPoint x: 512, startPoint y: 205, endPoint x: 512, endPoint y: 150, distance: 54.2
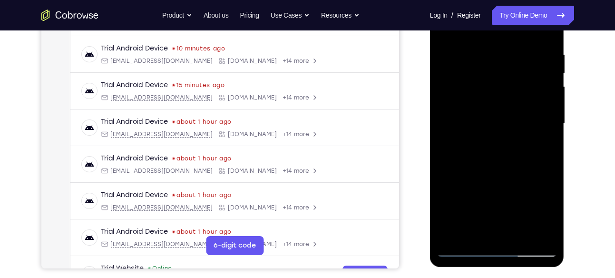
click at [512, 150] on div at bounding box center [497, 123] width 120 height 266
drag, startPoint x: 509, startPoint y: 201, endPoint x: 509, endPoint y: 142, distance: 59.5
click at [509, 142] on div at bounding box center [497, 123] width 120 height 266
drag, startPoint x: 524, startPoint y: 201, endPoint x: 524, endPoint y: 138, distance: 62.8
click at [524, 138] on div at bounding box center [497, 123] width 120 height 266
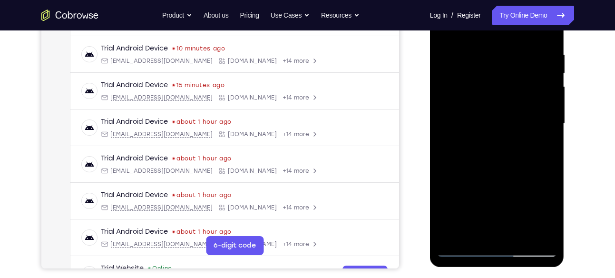
drag, startPoint x: 535, startPoint y: 208, endPoint x: 531, endPoint y: 154, distance: 54.4
click at [531, 154] on div at bounding box center [497, 123] width 120 height 266
drag, startPoint x: 486, startPoint y: 205, endPoint x: 486, endPoint y: 180, distance: 24.3
click at [486, 180] on div at bounding box center [497, 123] width 120 height 266
click at [478, 235] on div at bounding box center [497, 123] width 120 height 266
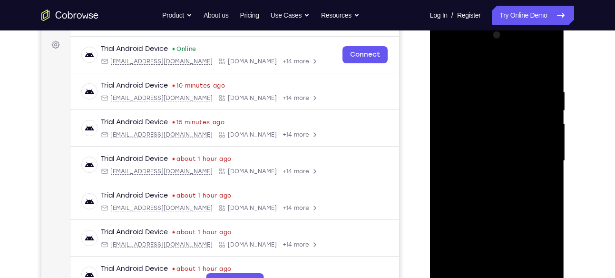
scroll to position [136, 0]
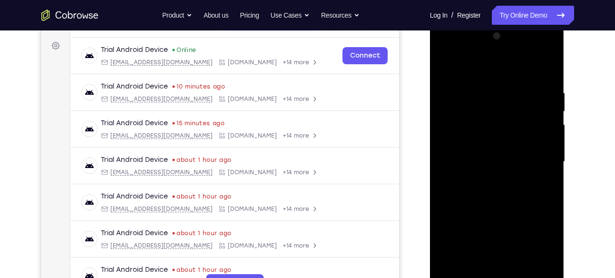
click at [481, 69] on div at bounding box center [497, 162] width 120 height 266
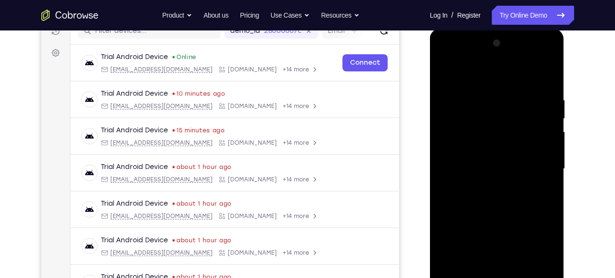
scroll to position [115, 0]
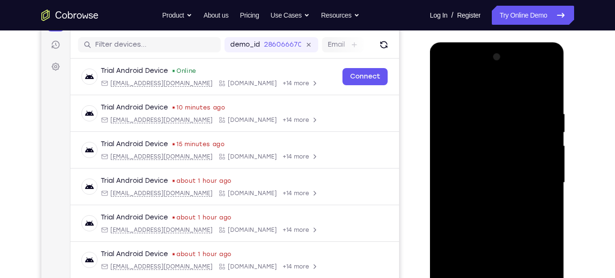
drag, startPoint x: 513, startPoint y: 105, endPoint x: 496, endPoint y: 173, distance: 70.0
click at [496, 173] on div at bounding box center [497, 182] width 120 height 266
click at [492, 109] on div at bounding box center [497, 182] width 120 height 266
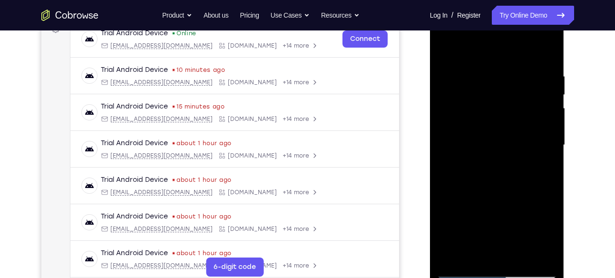
scroll to position [171, 0]
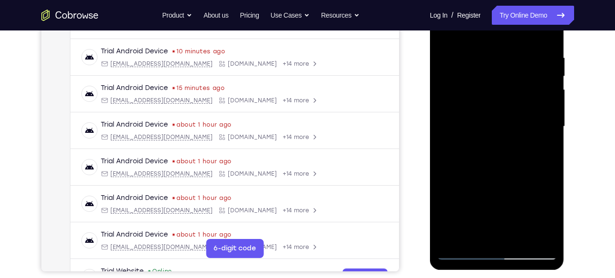
drag, startPoint x: 516, startPoint y: 208, endPoint x: 515, endPoint y: 108, distance: 99.4
click at [515, 108] on div at bounding box center [497, 126] width 120 height 266
drag, startPoint x: 513, startPoint y: 217, endPoint x: 513, endPoint y: 190, distance: 27.1
click at [513, 190] on div at bounding box center [497, 126] width 120 height 266
click at [504, 104] on div at bounding box center [497, 126] width 120 height 266
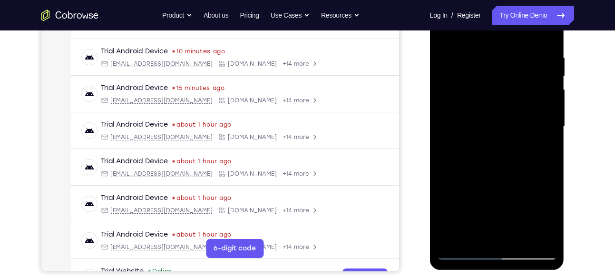
click at [552, 84] on div at bounding box center [497, 126] width 120 height 266
click at [448, 30] on div at bounding box center [497, 126] width 120 height 266
drag, startPoint x: 528, startPoint y: 201, endPoint x: 527, endPoint y: 131, distance: 69.9
click at [527, 131] on div at bounding box center [497, 126] width 120 height 266
drag, startPoint x: 502, startPoint y: 197, endPoint x: 511, endPoint y: 117, distance: 81.0
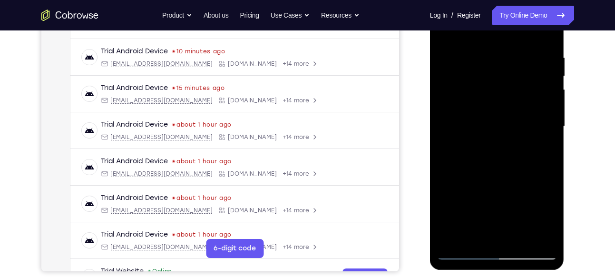
click at [511, 117] on div at bounding box center [497, 126] width 120 height 266
drag, startPoint x: 506, startPoint y: 208, endPoint x: 513, endPoint y: 153, distance: 55.1
click at [513, 153] on div at bounding box center [497, 126] width 120 height 266
drag, startPoint x: 514, startPoint y: 214, endPoint x: 516, endPoint y: 185, distance: 29.5
click at [516, 185] on div at bounding box center [497, 126] width 120 height 266
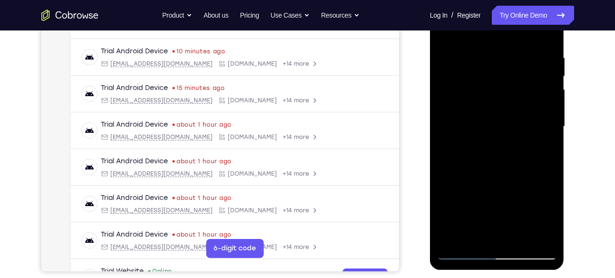
drag, startPoint x: 521, startPoint y: 92, endPoint x: 511, endPoint y: 180, distance: 88.6
click at [511, 180] on div at bounding box center [497, 126] width 120 height 266
click at [495, 84] on div at bounding box center [497, 126] width 120 height 266
click at [548, 75] on div at bounding box center [497, 126] width 120 height 266
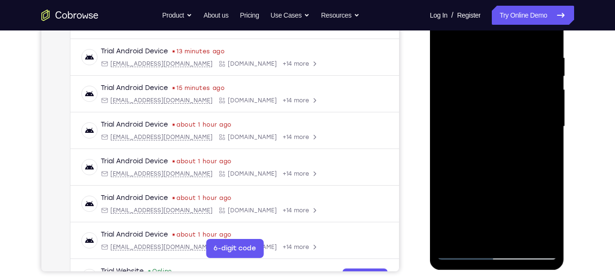
click at [548, 75] on div at bounding box center [497, 126] width 120 height 266
click at [553, 77] on div at bounding box center [497, 126] width 120 height 266
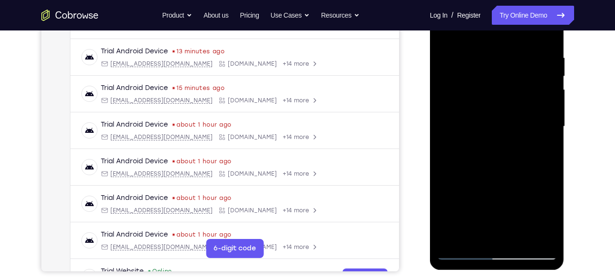
click at [553, 77] on div at bounding box center [497, 126] width 120 height 266
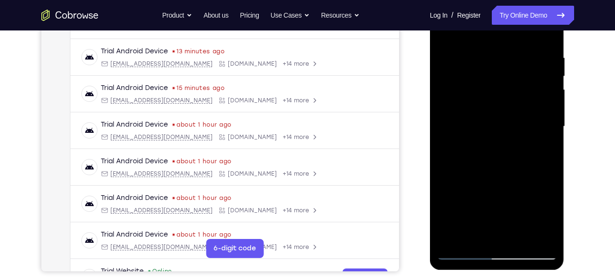
click at [553, 77] on div at bounding box center [497, 126] width 120 height 266
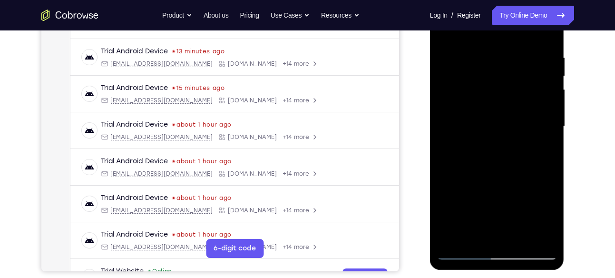
click at [454, 244] on div at bounding box center [497, 126] width 120 height 266
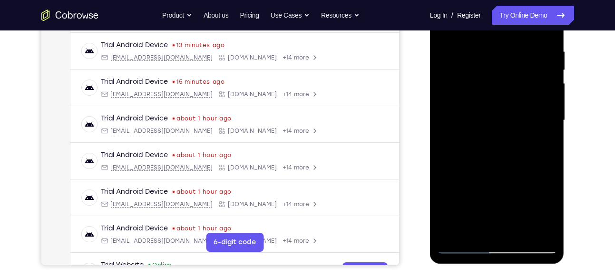
scroll to position [179, 0]
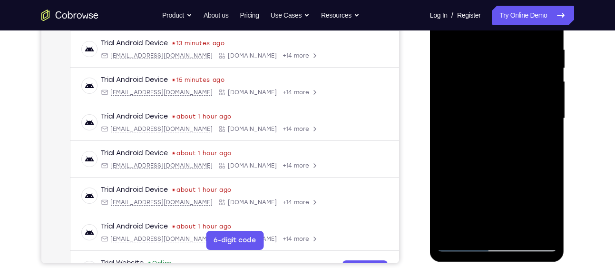
click at [474, 230] on div at bounding box center [497, 118] width 120 height 266
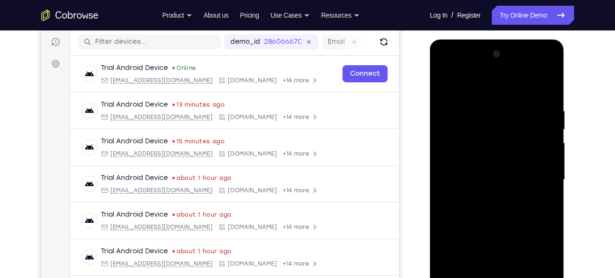
scroll to position [104, 0]
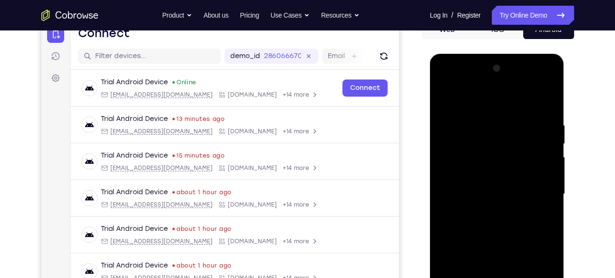
click at [490, 97] on div at bounding box center [497, 194] width 120 height 266
click at [530, 98] on div at bounding box center [497, 194] width 120 height 266
click at [452, 162] on div at bounding box center [497, 194] width 120 height 266
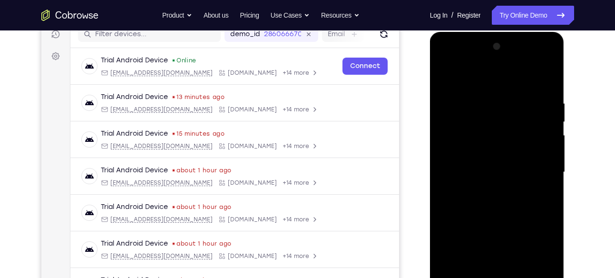
scroll to position [126, 0]
click at [539, 158] on div at bounding box center [497, 172] width 120 height 266
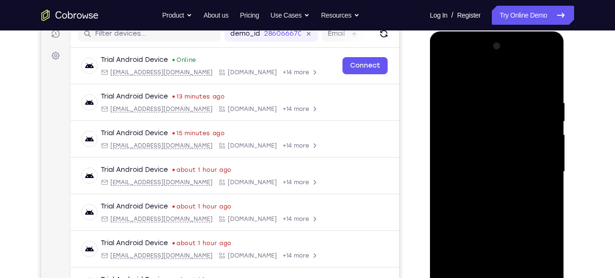
click at [540, 177] on div at bounding box center [497, 172] width 120 height 266
click at [545, 148] on div at bounding box center [497, 172] width 120 height 266
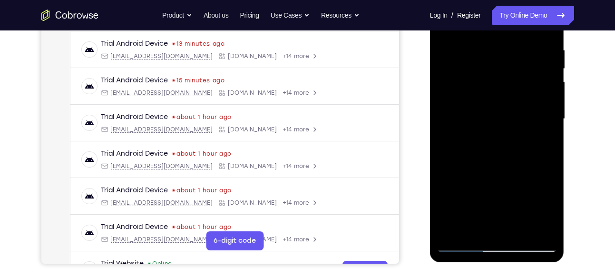
scroll to position [183, 0]
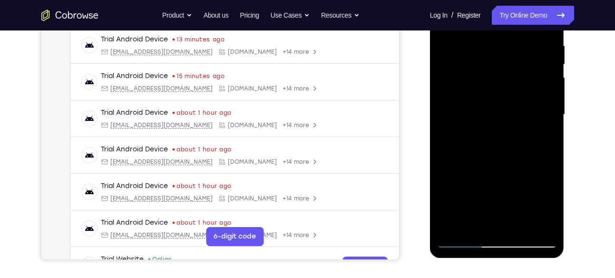
click at [456, 228] on div at bounding box center [497, 114] width 120 height 266
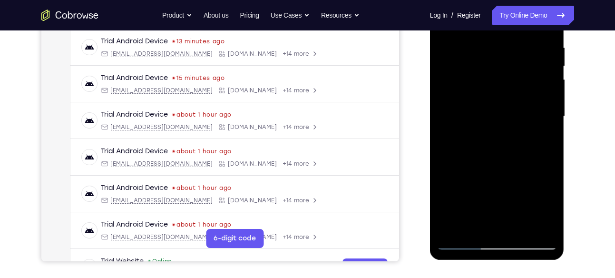
scroll to position [184, 0]
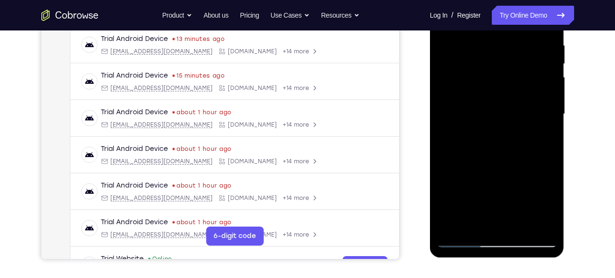
click at [518, 230] on div at bounding box center [497, 114] width 120 height 266
click at [488, 122] on div at bounding box center [497, 114] width 120 height 266
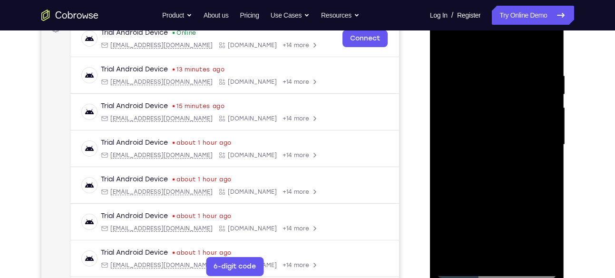
scroll to position [147, 0]
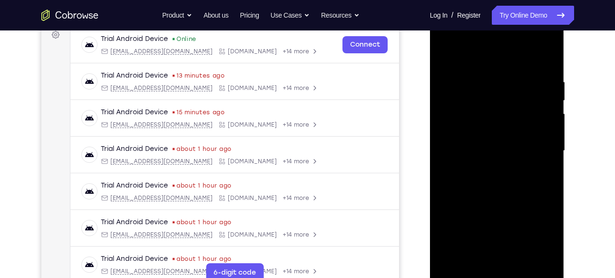
click at [449, 56] on div at bounding box center [497, 151] width 120 height 266
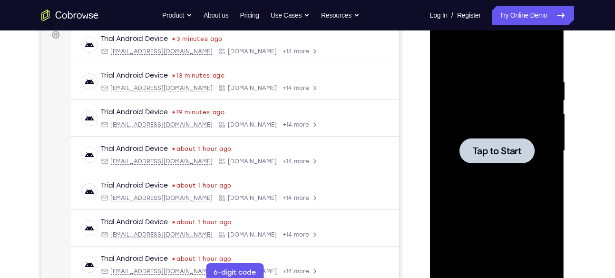
click at [529, 139] on div at bounding box center [497, 150] width 75 height 25
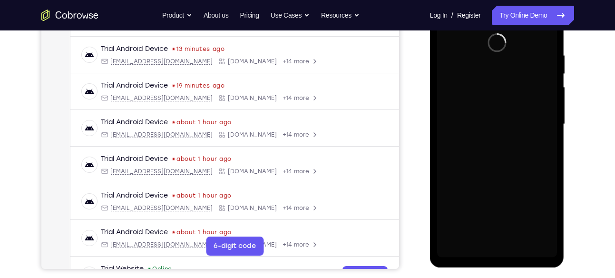
scroll to position [174, 0]
click at [498, 251] on div at bounding box center [497, 123] width 120 height 266
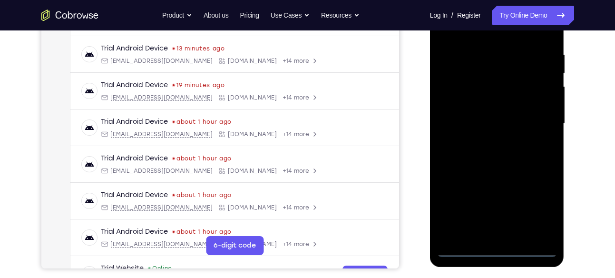
click at [498, 251] on div at bounding box center [497, 123] width 120 height 266
click at [538, 204] on div at bounding box center [497, 123] width 120 height 266
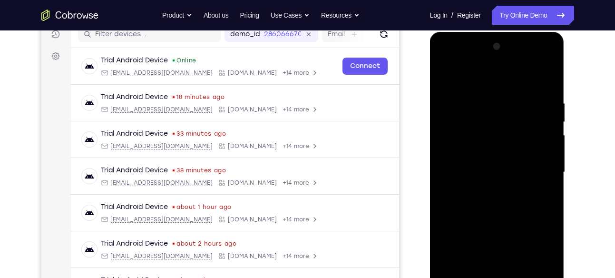
scroll to position [124, 0]
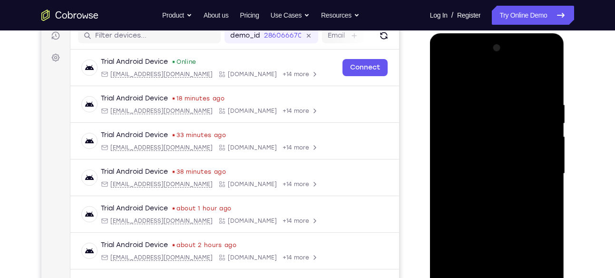
click at [455, 61] on div at bounding box center [497, 173] width 120 height 266
click at [534, 165] on div at bounding box center [497, 173] width 120 height 266
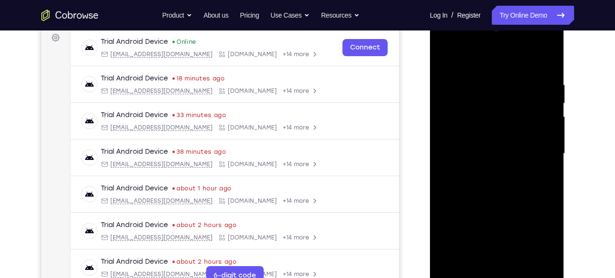
scroll to position [146, 0]
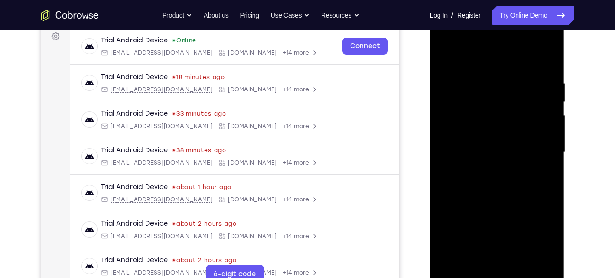
click at [489, 167] on div at bounding box center [497, 152] width 120 height 266
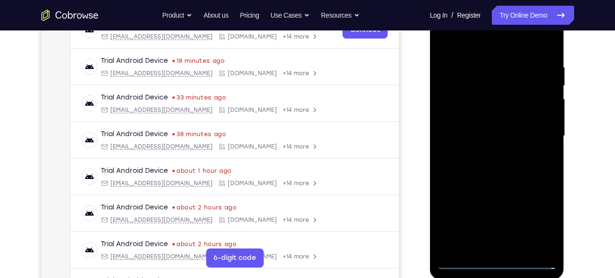
scroll to position [163, 0]
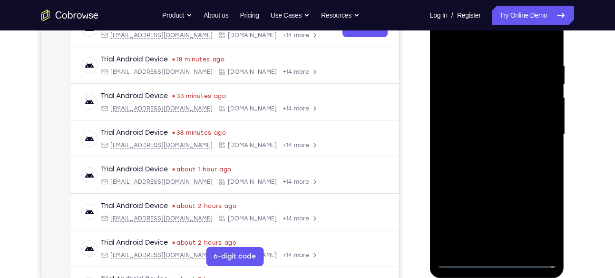
click at [498, 127] on div at bounding box center [497, 134] width 120 height 266
click at [467, 117] on div at bounding box center [497, 134] width 120 height 266
click at [460, 137] on div at bounding box center [497, 134] width 120 height 266
click at [460, 163] on div at bounding box center [497, 134] width 120 height 266
click at [471, 165] on div at bounding box center [497, 134] width 120 height 266
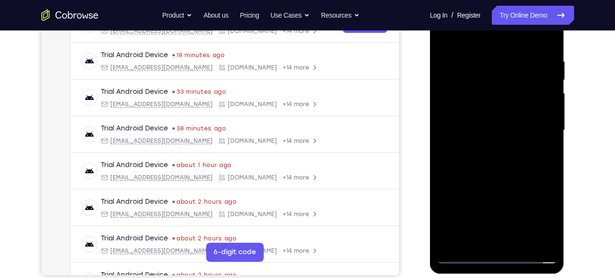
scroll to position [169, 0]
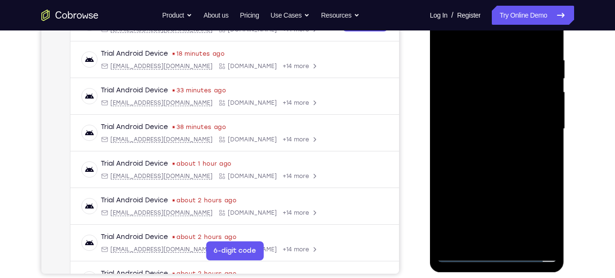
click at [519, 164] on div at bounding box center [497, 129] width 120 height 266
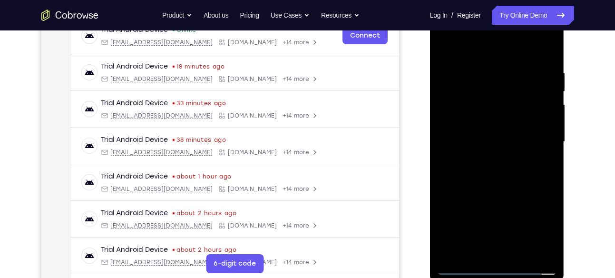
scroll to position [156, 0]
click at [509, 187] on div at bounding box center [497, 142] width 120 height 266
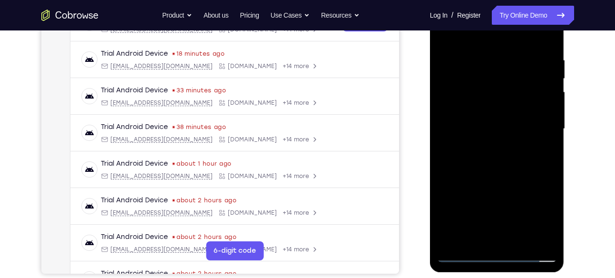
scroll to position [171, 0]
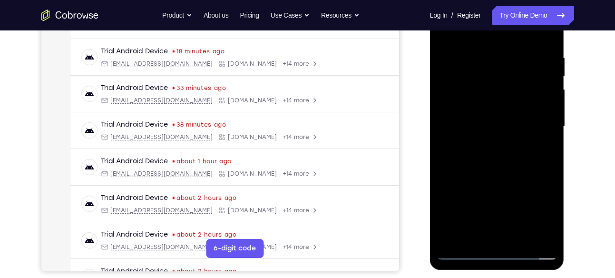
click at [520, 240] on div at bounding box center [497, 126] width 120 height 266
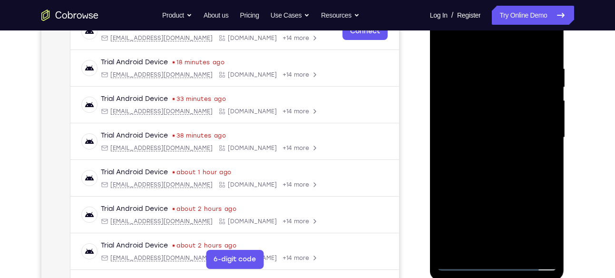
scroll to position [158, 0]
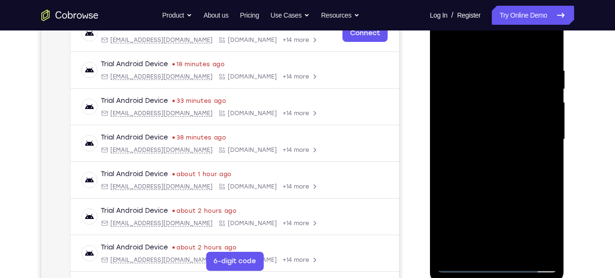
click at [483, 189] on div at bounding box center [497, 139] width 120 height 266
click at [448, 44] on div at bounding box center [497, 139] width 120 height 266
click at [471, 252] on div at bounding box center [497, 139] width 120 height 266
click at [490, 42] on div at bounding box center [497, 139] width 120 height 266
click at [476, 87] on div at bounding box center [497, 139] width 120 height 266
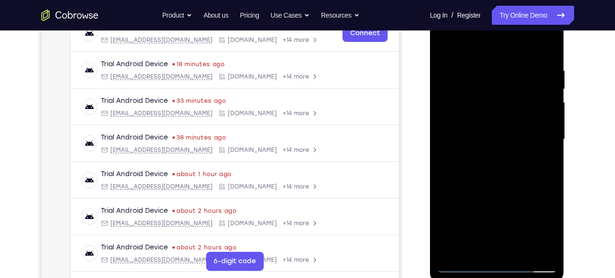
click at [535, 160] on div at bounding box center [497, 139] width 120 height 266
click at [482, 57] on div at bounding box center [497, 139] width 120 height 266
drag, startPoint x: 510, startPoint y: 136, endPoint x: 510, endPoint y: 87, distance: 49.0
click at [510, 87] on div at bounding box center [497, 139] width 120 height 266
drag, startPoint x: 510, startPoint y: 137, endPoint x: 509, endPoint y: 72, distance: 64.7
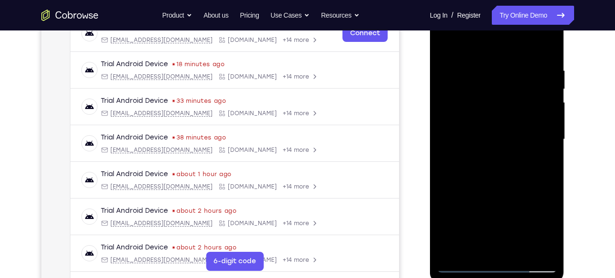
click at [509, 72] on div at bounding box center [497, 139] width 120 height 266
drag, startPoint x: 509, startPoint y: 72, endPoint x: 498, endPoint y: 139, distance: 68.0
click at [498, 139] on div at bounding box center [497, 139] width 120 height 266
click at [546, 56] on div at bounding box center [497, 139] width 120 height 266
click at [499, 59] on div at bounding box center [497, 139] width 120 height 266
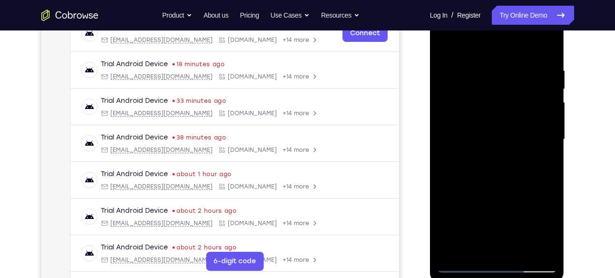
click at [477, 90] on div at bounding box center [497, 139] width 120 height 266
click at [519, 79] on div at bounding box center [497, 139] width 120 height 266
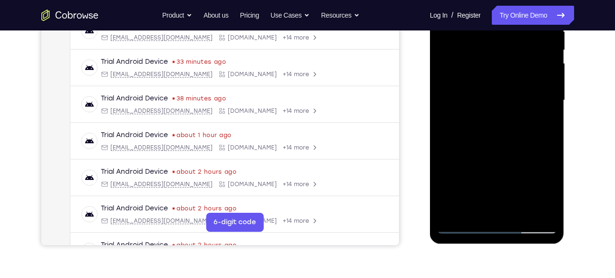
scroll to position [198, 0]
click at [454, 212] on div at bounding box center [497, 100] width 120 height 266
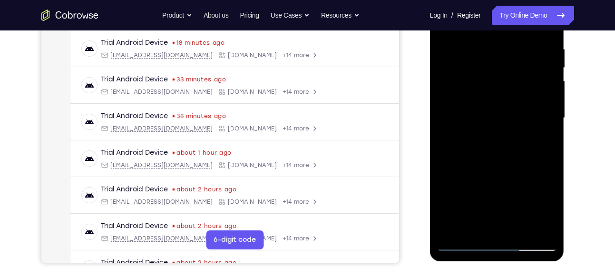
scroll to position [176, 0]
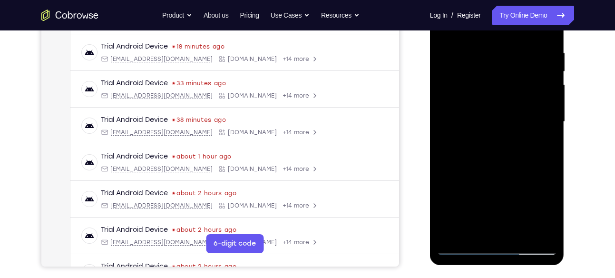
drag, startPoint x: 520, startPoint y: 54, endPoint x: 515, endPoint y: 140, distance: 85.8
click at [515, 140] on div at bounding box center [497, 122] width 120 height 266
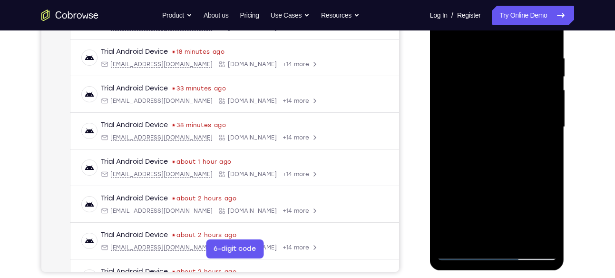
scroll to position [171, 0]
click at [489, 56] on div at bounding box center [497, 126] width 120 height 266
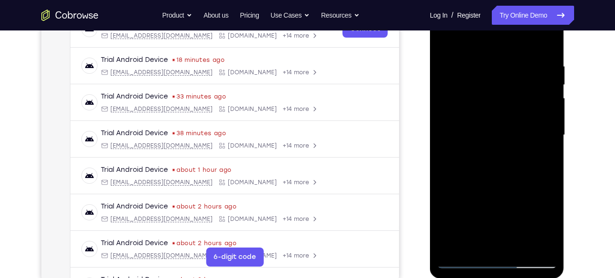
scroll to position [161, 0]
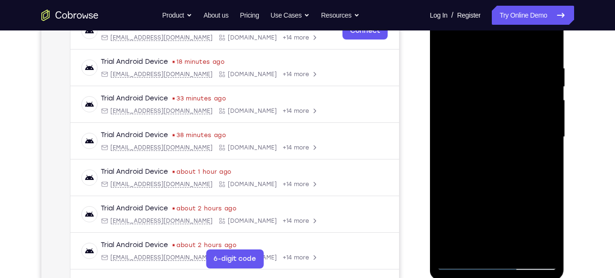
click at [548, 137] on div at bounding box center [497, 137] width 120 height 266
click at [544, 109] on div at bounding box center [497, 137] width 120 height 266
click at [550, 86] on div at bounding box center [497, 137] width 120 height 266
click at [543, 83] on div at bounding box center [497, 137] width 120 height 266
drag, startPoint x: 485, startPoint y: 144, endPoint x: 536, endPoint y: 144, distance: 50.9
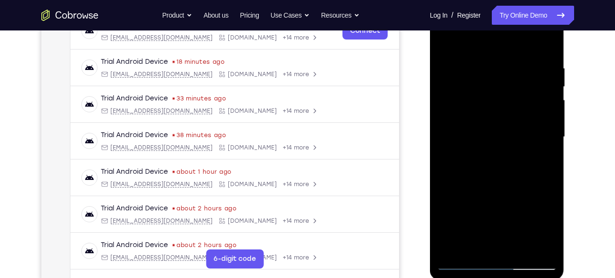
click at [536, 144] on div at bounding box center [497, 137] width 120 height 266
click at [464, 42] on div at bounding box center [497, 137] width 120 height 266
click at [445, 41] on div at bounding box center [497, 137] width 120 height 266
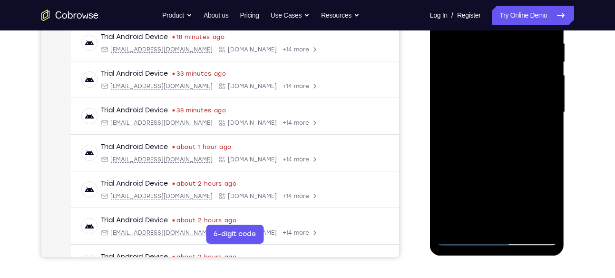
scroll to position [185, 0]
click at [534, 120] on div at bounding box center [497, 113] width 120 height 266
click at [542, 116] on div at bounding box center [497, 113] width 120 height 266
click at [546, 107] on div at bounding box center [497, 113] width 120 height 266
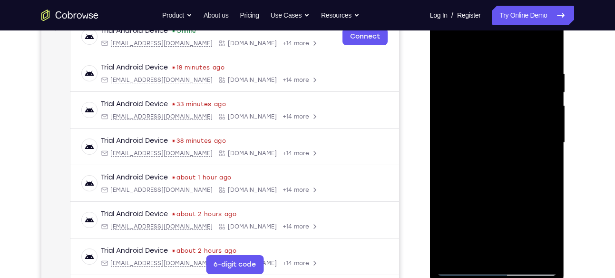
scroll to position [154, 0]
drag, startPoint x: 546, startPoint y: 137, endPoint x: 504, endPoint y: 107, distance: 51.8
click at [504, 107] on div at bounding box center [497, 143] width 120 height 266
drag, startPoint x: 548, startPoint y: 89, endPoint x: 513, endPoint y: 93, distance: 34.4
click at [513, 93] on div at bounding box center [497, 143] width 120 height 266
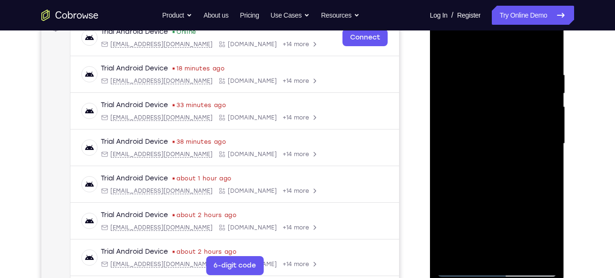
drag, startPoint x: 521, startPoint y: 124, endPoint x: 486, endPoint y: 126, distance: 35.3
click at [486, 126] on div at bounding box center [497, 143] width 120 height 266
drag, startPoint x: 552, startPoint y: 84, endPoint x: 520, endPoint y: 89, distance: 32.8
click at [520, 89] on div at bounding box center [497, 143] width 120 height 266
click at [549, 54] on div at bounding box center [497, 143] width 120 height 266
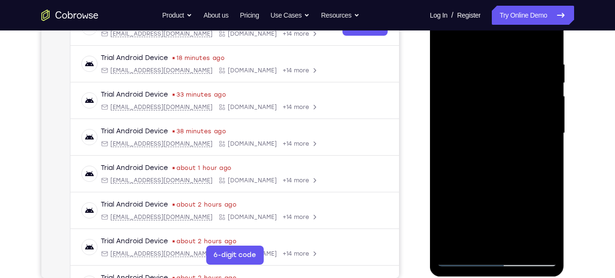
scroll to position [166, 0]
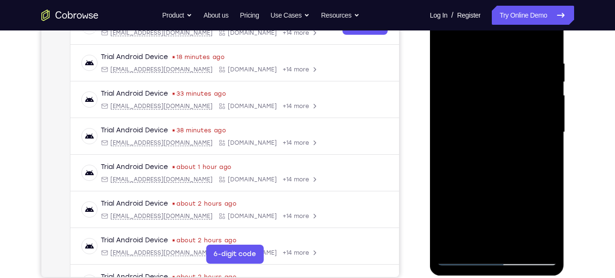
click at [478, 243] on div at bounding box center [497, 132] width 120 height 266
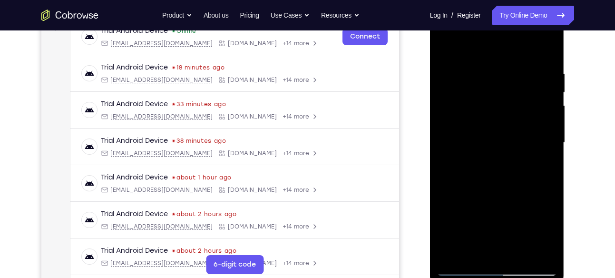
scroll to position [153, 0]
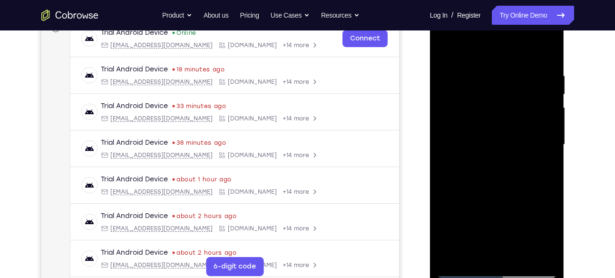
click at [483, 49] on div at bounding box center [497, 144] width 120 height 266
drag, startPoint x: 497, startPoint y: 127, endPoint x: 504, endPoint y: 69, distance: 59.0
click at [504, 69] on div at bounding box center [497, 144] width 120 height 266
drag, startPoint x: 485, startPoint y: 161, endPoint x: 513, endPoint y: 56, distance: 108.9
click at [513, 56] on div at bounding box center [497, 144] width 120 height 266
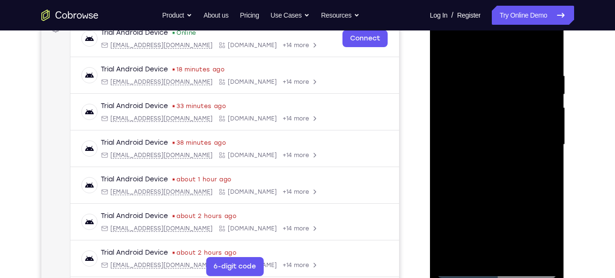
click at [476, 142] on div at bounding box center [497, 144] width 120 height 266
click at [453, 57] on div at bounding box center [497, 144] width 120 height 266
click at [448, 49] on div at bounding box center [497, 144] width 120 height 266
drag, startPoint x: 493, startPoint y: 120, endPoint x: 478, endPoint y: 202, distance: 82.8
click at [478, 202] on div at bounding box center [497, 144] width 120 height 266
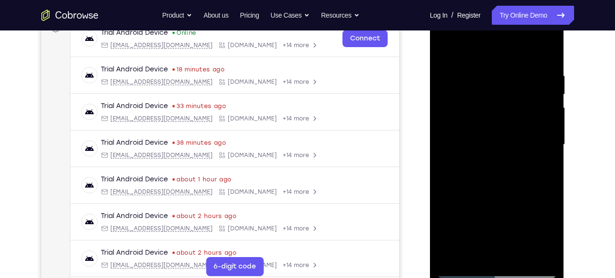
click at [452, 68] on div at bounding box center [497, 144] width 120 height 266
click at [545, 93] on div at bounding box center [497, 144] width 120 height 266
click at [548, 54] on div at bounding box center [497, 144] width 120 height 266
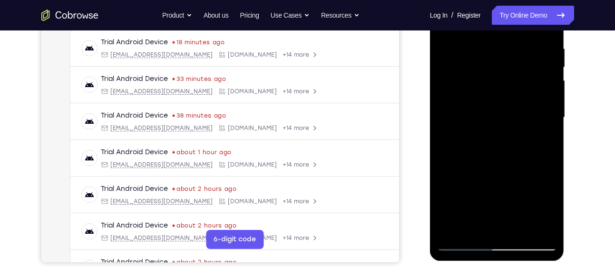
scroll to position [181, 0]
click at [518, 95] on div at bounding box center [497, 117] width 120 height 266
click at [498, 105] on div at bounding box center [497, 117] width 120 height 266
drag, startPoint x: 497, startPoint y: 195, endPoint x: 498, endPoint y: 132, distance: 62.3
click at [498, 132] on div at bounding box center [497, 117] width 120 height 266
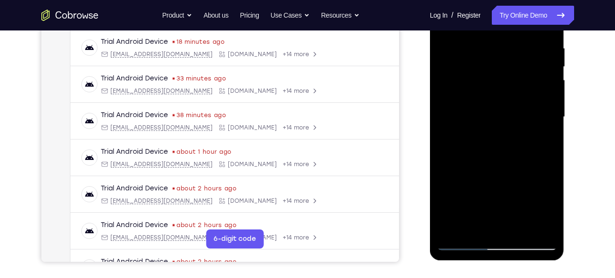
drag, startPoint x: 502, startPoint y: 197, endPoint x: 497, endPoint y: 203, distance: 8.4
click at [497, 203] on div at bounding box center [497, 117] width 120 height 266
click at [475, 69] on div at bounding box center [497, 117] width 120 height 266
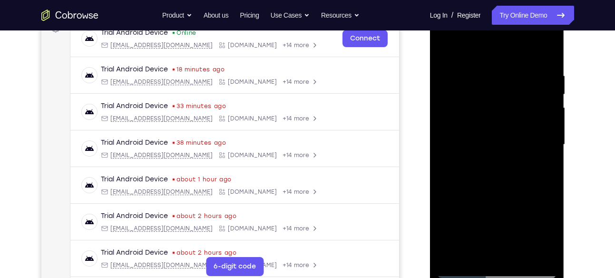
scroll to position [150, 0]
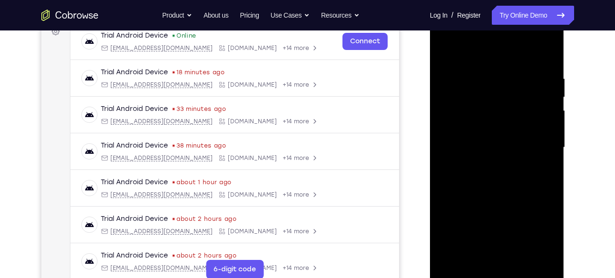
click at [445, 51] on div at bounding box center [497, 147] width 120 height 266
drag, startPoint x: 483, startPoint y: 67, endPoint x: 473, endPoint y: 185, distance: 118.4
click at [473, 185] on div at bounding box center [497, 147] width 120 height 266
click at [478, 65] on div at bounding box center [497, 147] width 120 height 266
drag, startPoint x: 494, startPoint y: 137, endPoint x: 496, endPoint y: 88, distance: 48.6
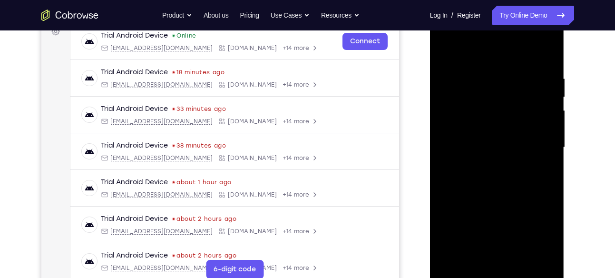
click at [496, 88] on div at bounding box center [497, 147] width 120 height 266
drag, startPoint x: 472, startPoint y: 76, endPoint x: 467, endPoint y: 142, distance: 66.8
click at [467, 142] on div at bounding box center [497, 147] width 120 height 266
click at [445, 52] on div at bounding box center [497, 147] width 120 height 266
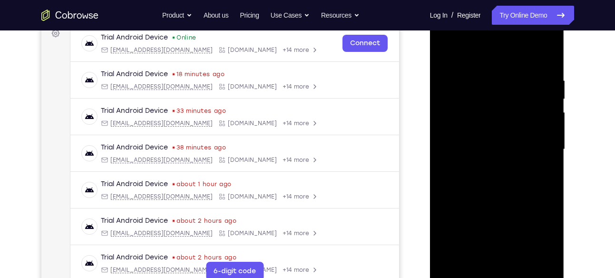
scroll to position [147, 0]
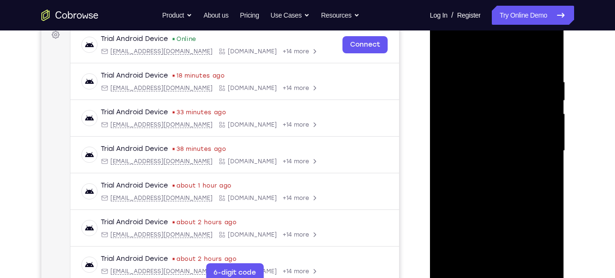
click at [449, 58] on div at bounding box center [497, 151] width 120 height 266
click at [551, 55] on div at bounding box center [497, 151] width 120 height 266
click at [502, 71] on div at bounding box center [497, 151] width 120 height 266
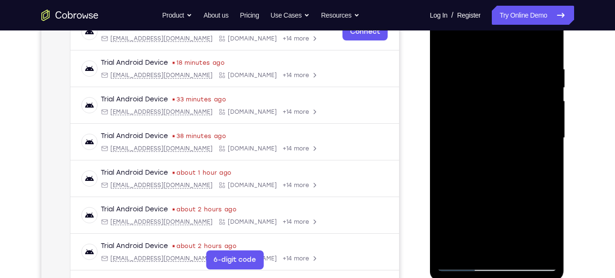
scroll to position [161, 0]
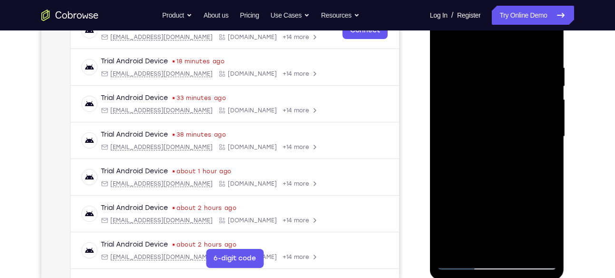
click at [507, 131] on div at bounding box center [497, 136] width 120 height 266
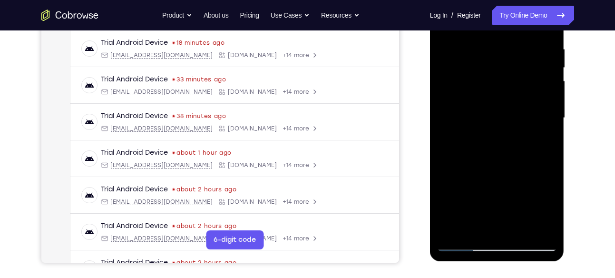
drag, startPoint x: 475, startPoint y: 203, endPoint x: 473, endPoint y: 160, distance: 42.9
click at [473, 160] on div at bounding box center [497, 118] width 120 height 266
click at [460, 199] on div at bounding box center [497, 118] width 120 height 266
click at [514, 93] on div at bounding box center [497, 118] width 120 height 266
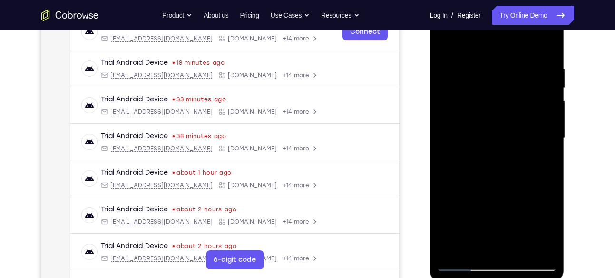
scroll to position [155, 0]
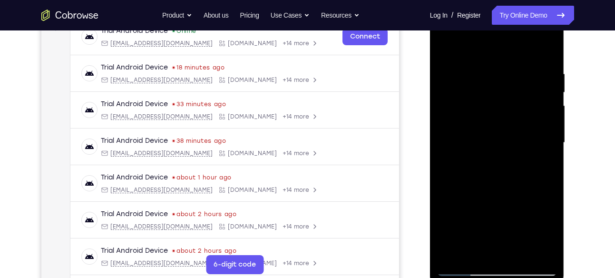
click at [489, 133] on div at bounding box center [497, 143] width 120 height 266
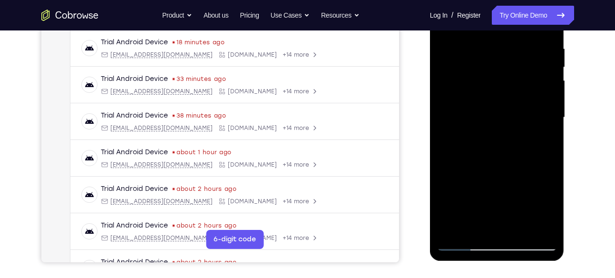
scroll to position [188, 0]
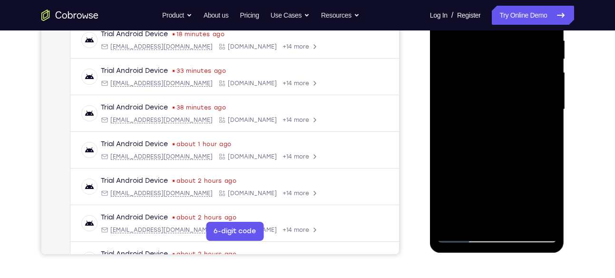
click at [474, 112] on div at bounding box center [497, 109] width 120 height 266
click at [529, 49] on div at bounding box center [497, 109] width 120 height 266
click at [537, 133] on div at bounding box center [497, 109] width 120 height 266
click at [540, 133] on div at bounding box center [497, 109] width 120 height 266
click at [544, 135] on div at bounding box center [497, 109] width 120 height 266
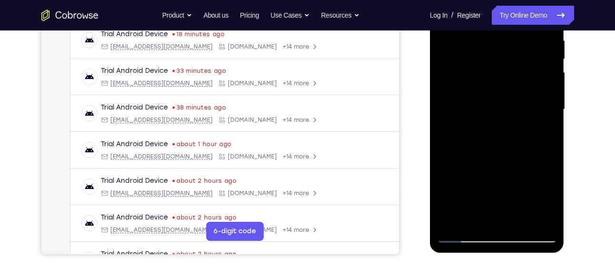
click at [495, 149] on div at bounding box center [497, 109] width 120 height 266
click at [539, 132] on div at bounding box center [497, 109] width 120 height 266
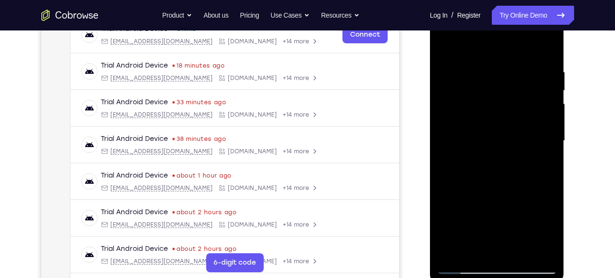
scroll to position [154, 0]
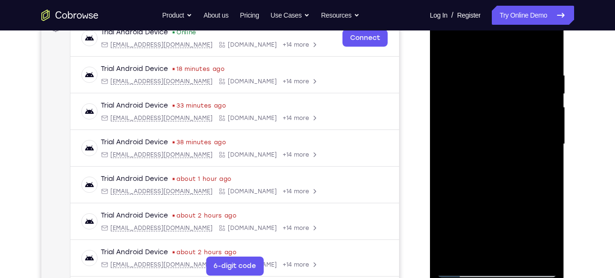
click at [443, 51] on div at bounding box center [497, 144] width 120 height 266
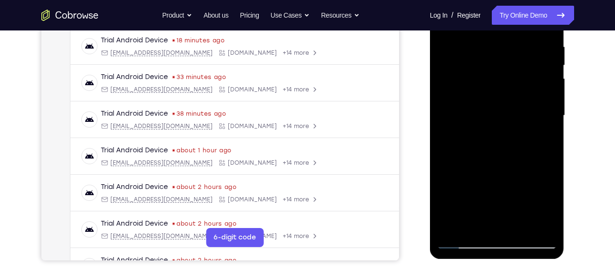
scroll to position [183, 0]
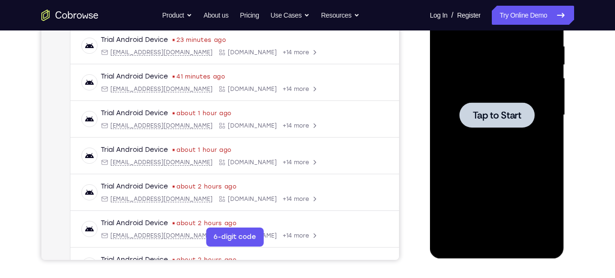
click at [453, 108] on div at bounding box center [497, 115] width 120 height 266
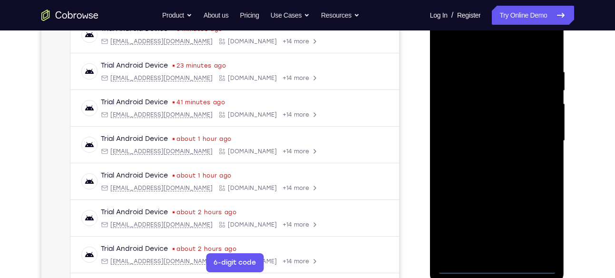
scroll to position [163, 0]
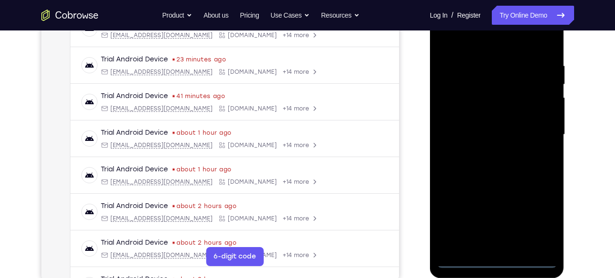
click at [502, 262] on div at bounding box center [497, 134] width 120 height 266
click at [496, 262] on div at bounding box center [497, 134] width 120 height 266
click at [537, 219] on div at bounding box center [497, 134] width 120 height 266
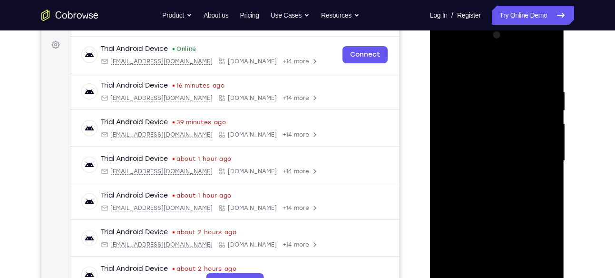
scroll to position [135, 0]
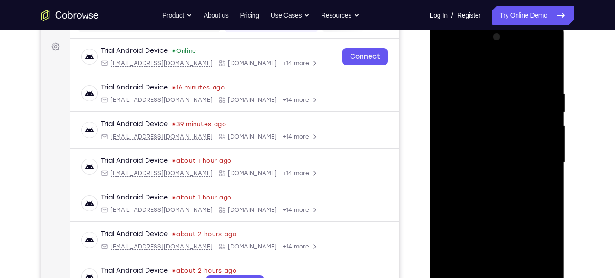
click at [453, 49] on div at bounding box center [497, 162] width 120 height 266
click at [536, 160] on div at bounding box center [497, 162] width 120 height 266
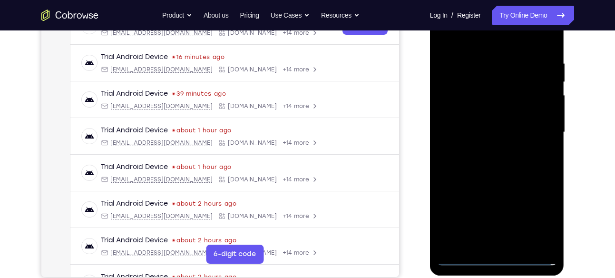
scroll to position [166, 0]
click at [484, 152] on div at bounding box center [497, 132] width 120 height 266
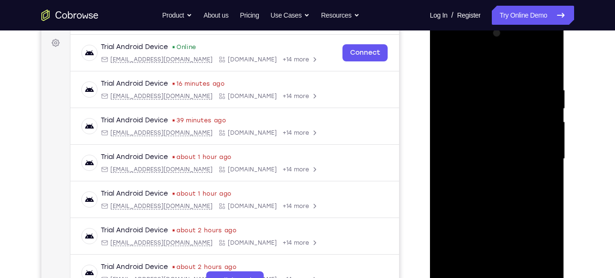
scroll to position [138, 0]
click at [475, 151] on div at bounding box center [497, 160] width 120 height 266
click at [474, 144] on div at bounding box center [497, 160] width 120 height 266
click at [459, 159] on div at bounding box center [497, 160] width 120 height 266
click at [458, 200] on div at bounding box center [497, 160] width 120 height 266
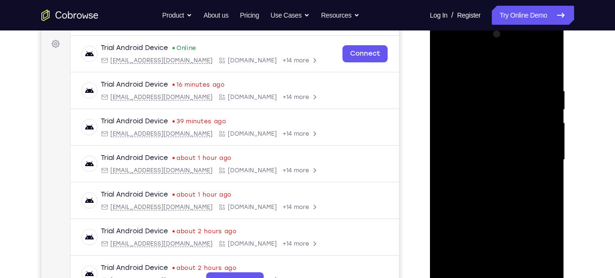
click at [456, 192] on div at bounding box center [497, 160] width 120 height 266
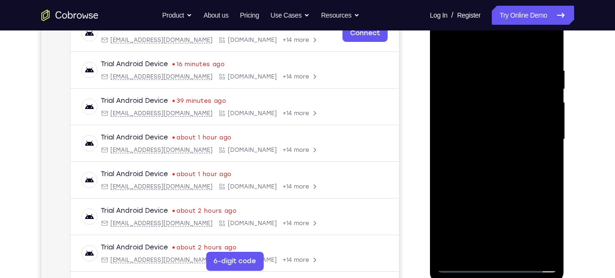
scroll to position [161, 0]
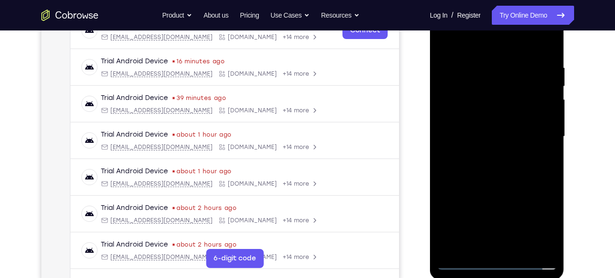
click at [501, 166] on div at bounding box center [497, 136] width 120 height 266
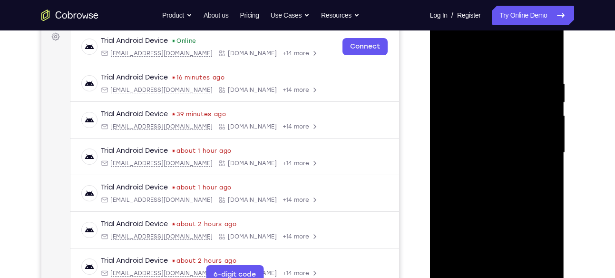
drag, startPoint x: 469, startPoint y: 66, endPoint x: 469, endPoint y: 46, distance: 20.0
click at [469, 46] on div at bounding box center [497, 153] width 120 height 266
click at [460, 186] on div at bounding box center [497, 153] width 120 height 266
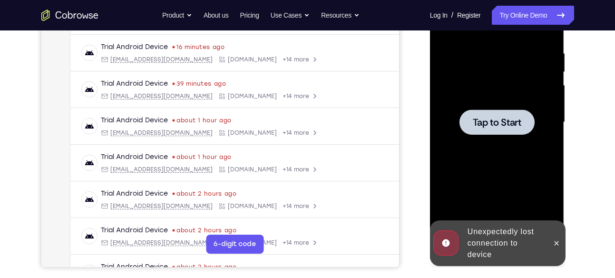
scroll to position [176, 0]
click at [556, 243] on icon at bounding box center [557, 242] width 4 height 4
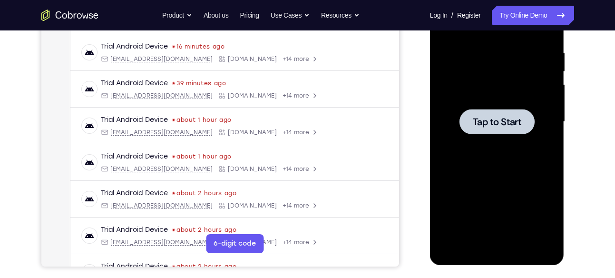
click at [528, 151] on div at bounding box center [497, 122] width 120 height 266
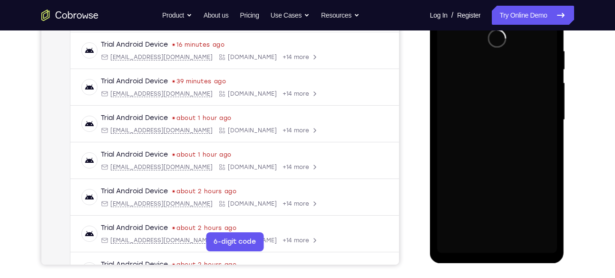
scroll to position [179, 0]
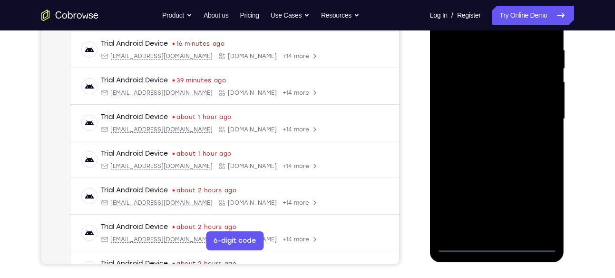
click at [499, 246] on div at bounding box center [497, 119] width 120 height 266
click at [544, 208] on div at bounding box center [497, 119] width 120 height 266
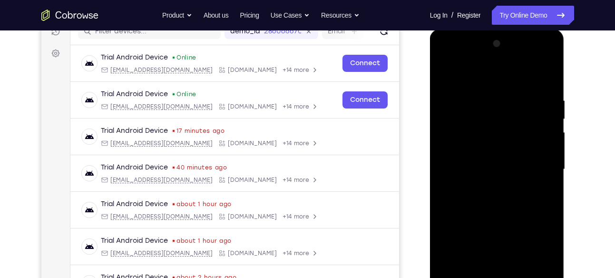
scroll to position [127, 0]
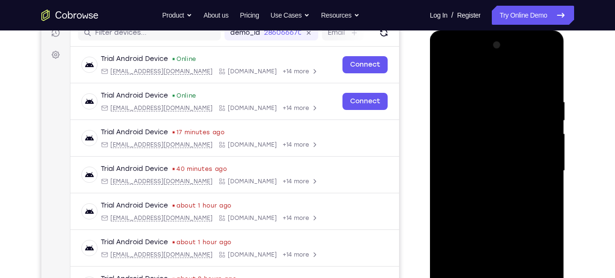
click at [453, 57] on div at bounding box center [497, 171] width 120 height 266
click at [536, 166] on div at bounding box center [497, 171] width 120 height 266
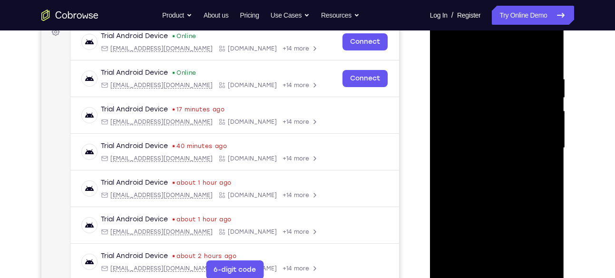
scroll to position [150, 0]
click at [490, 162] on div at bounding box center [497, 147] width 120 height 266
click at [482, 137] on div at bounding box center [497, 147] width 120 height 266
click at [465, 132] on div at bounding box center [497, 147] width 120 height 266
click at [457, 146] on div at bounding box center [497, 147] width 120 height 266
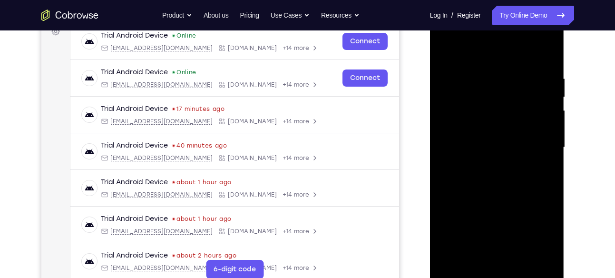
click at [451, 180] on div at bounding box center [497, 147] width 120 height 266
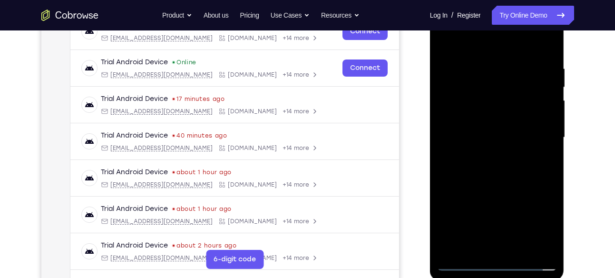
scroll to position [159, 0]
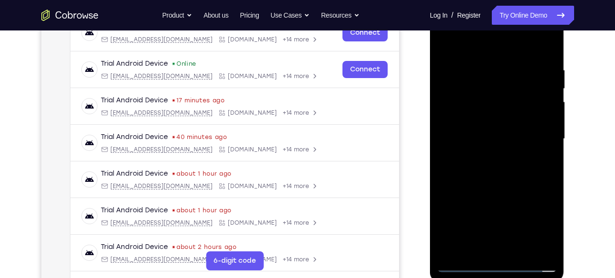
click at [499, 165] on div at bounding box center [497, 139] width 120 height 266
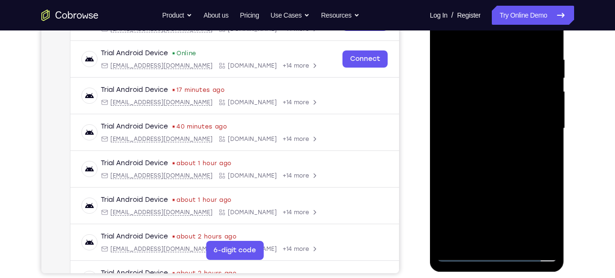
scroll to position [170, 0]
click at [465, 162] on div at bounding box center [497, 128] width 120 height 266
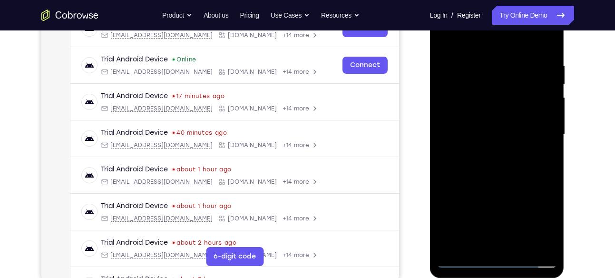
click at [511, 183] on div at bounding box center [497, 134] width 120 height 266
click at [525, 245] on div at bounding box center [497, 134] width 120 height 266
click at [507, 188] on div at bounding box center [497, 134] width 120 height 266
click at [490, 117] on div at bounding box center [497, 134] width 120 height 266
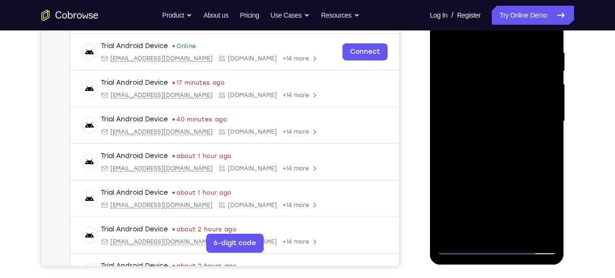
scroll to position [177, 0]
click at [548, 211] on div at bounding box center [497, 121] width 120 height 266
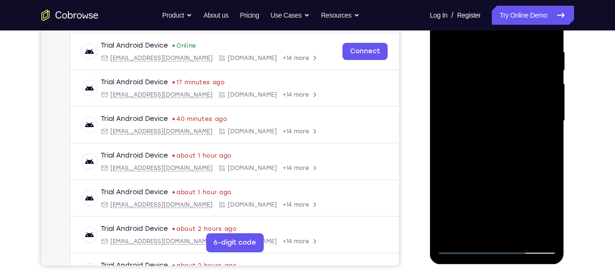
click at [548, 211] on div at bounding box center [497, 121] width 120 height 266
click at [475, 229] on div at bounding box center [497, 121] width 120 height 266
click at [524, 176] on div at bounding box center [497, 121] width 120 height 266
click at [545, 137] on div at bounding box center [497, 121] width 120 height 266
click at [551, 213] on div at bounding box center [497, 121] width 120 height 266
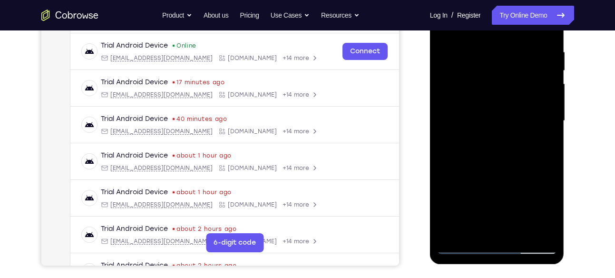
click at [551, 213] on div at bounding box center [497, 121] width 120 height 266
click at [545, 144] on div at bounding box center [497, 121] width 120 height 266
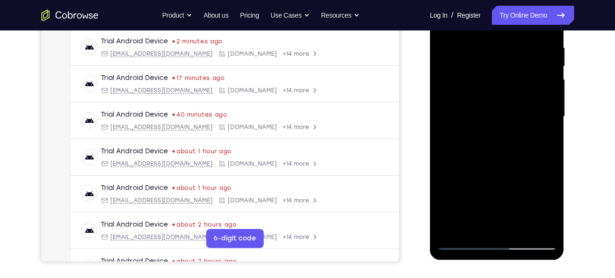
scroll to position [179, 0]
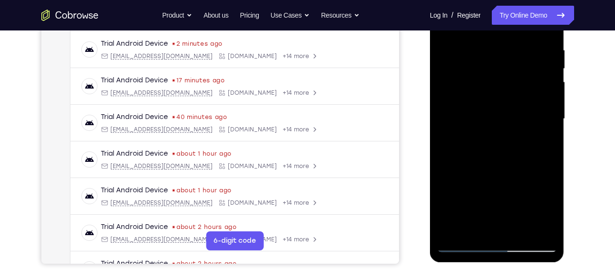
click at [552, 213] on div at bounding box center [497, 119] width 120 height 266
click at [548, 208] on div at bounding box center [497, 119] width 120 height 266
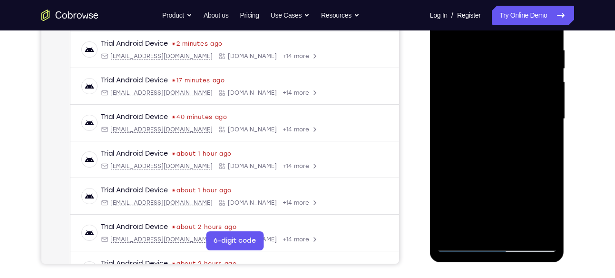
click at [548, 208] on div at bounding box center [497, 119] width 120 height 266
click at [550, 212] on div at bounding box center [497, 119] width 120 height 266
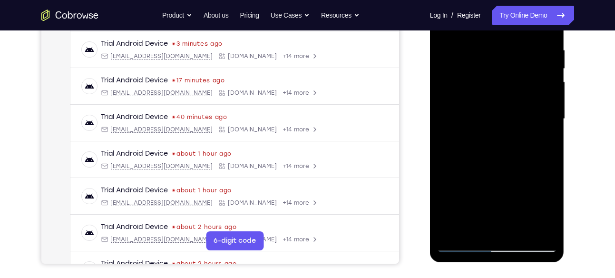
click at [550, 212] on div at bounding box center [497, 119] width 120 height 266
click at [546, 146] on div at bounding box center [497, 119] width 120 height 266
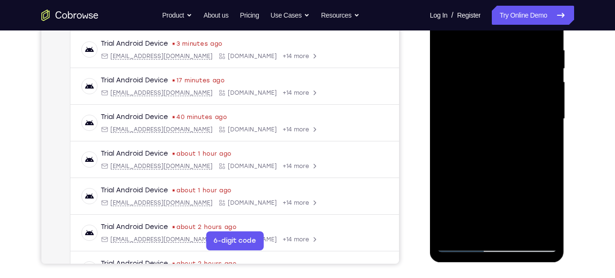
click at [502, 145] on div at bounding box center [497, 119] width 120 height 266
click at [472, 229] on div at bounding box center [497, 119] width 120 height 266
click at [449, 175] on div at bounding box center [497, 119] width 120 height 266
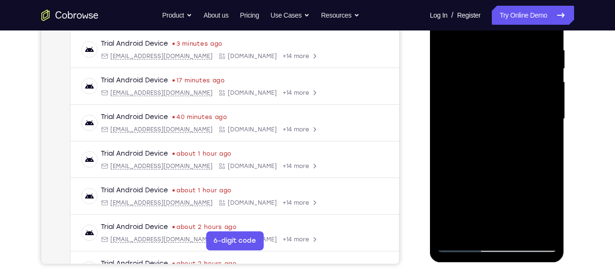
click at [543, 137] on div at bounding box center [497, 119] width 120 height 266
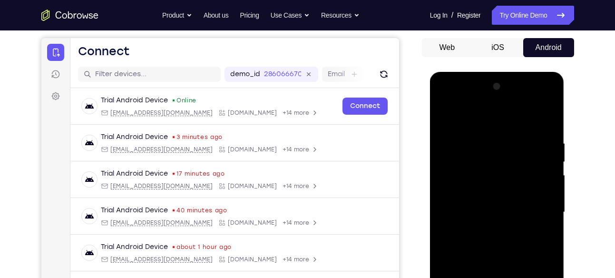
scroll to position [81, 0]
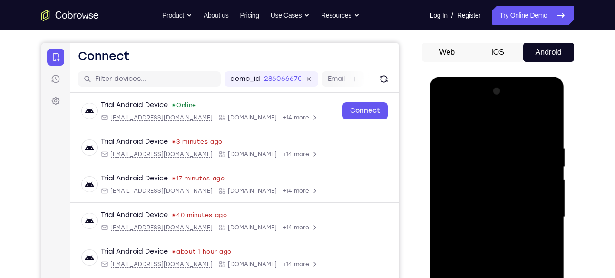
click at [441, 123] on div at bounding box center [497, 217] width 120 height 266
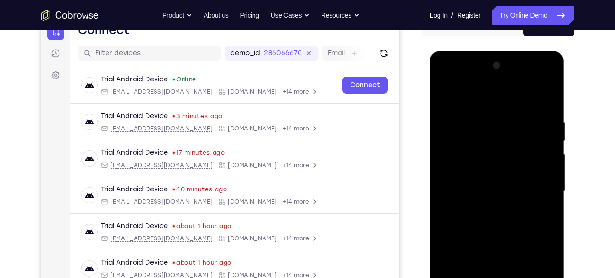
scroll to position [107, 0]
click at [450, 96] on div at bounding box center [497, 191] width 120 height 266
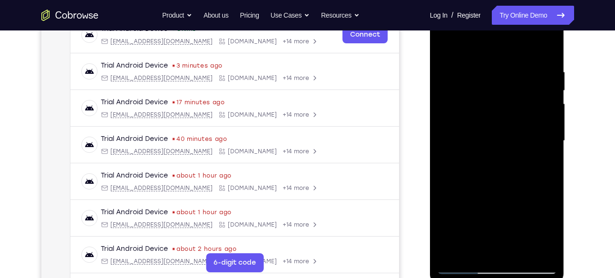
scroll to position [157, 0]
drag, startPoint x: 525, startPoint y: 68, endPoint x: 504, endPoint y: 164, distance: 98.8
click at [504, 164] on div at bounding box center [497, 141] width 120 height 266
drag, startPoint x: 538, startPoint y: 76, endPoint x: 475, endPoint y: 80, distance: 63.9
click at [475, 80] on div at bounding box center [497, 141] width 120 height 266
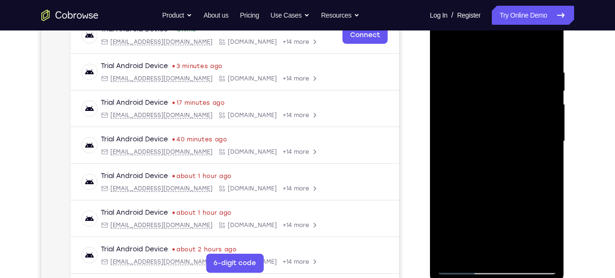
drag, startPoint x: 537, startPoint y: 75, endPoint x: 467, endPoint y: 86, distance: 70.7
click at [467, 86] on div at bounding box center [497, 141] width 120 height 266
drag, startPoint x: 505, startPoint y: 217, endPoint x: 505, endPoint y: 117, distance: 100.9
click at [505, 117] on div at bounding box center [497, 141] width 120 height 266
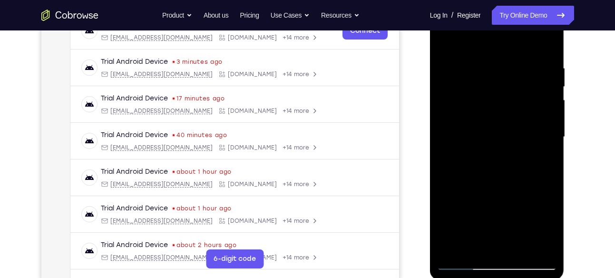
click at [519, 245] on div at bounding box center [497, 137] width 120 height 266
click at [453, 42] on div at bounding box center [497, 137] width 120 height 266
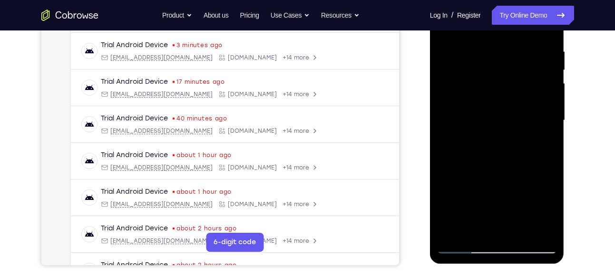
scroll to position [180, 0]
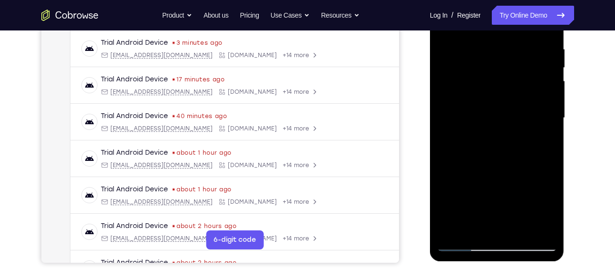
click at [524, 228] on div at bounding box center [497, 118] width 120 height 266
click at [466, 106] on div at bounding box center [497, 118] width 120 height 266
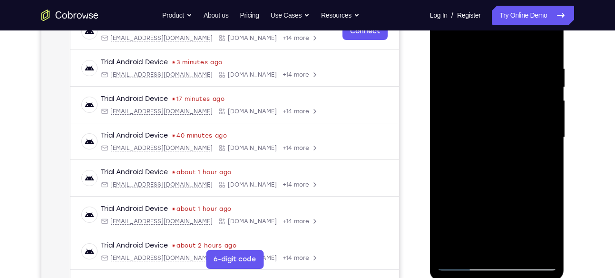
scroll to position [155, 0]
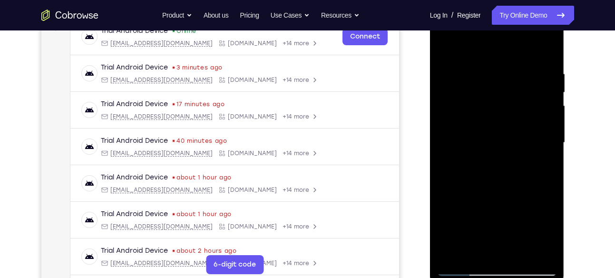
click at [445, 50] on div at bounding box center [497, 143] width 120 height 266
click at [448, 43] on div at bounding box center [497, 143] width 120 height 266
drag, startPoint x: 544, startPoint y: 60, endPoint x: 478, endPoint y: 69, distance: 67.2
click at [478, 69] on div at bounding box center [497, 143] width 120 height 266
drag, startPoint x: 530, startPoint y: 70, endPoint x: 468, endPoint y: 80, distance: 62.7
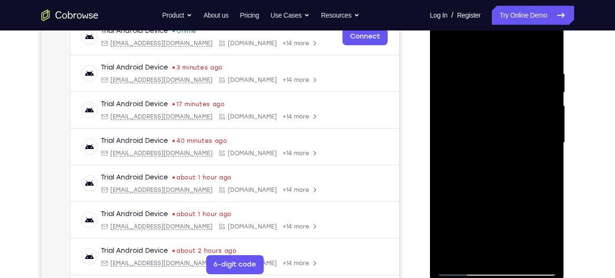
click at [468, 80] on div at bounding box center [497, 143] width 120 height 266
drag, startPoint x: 539, startPoint y: 66, endPoint x: 510, endPoint y: 73, distance: 29.9
click at [510, 73] on div at bounding box center [497, 143] width 120 height 266
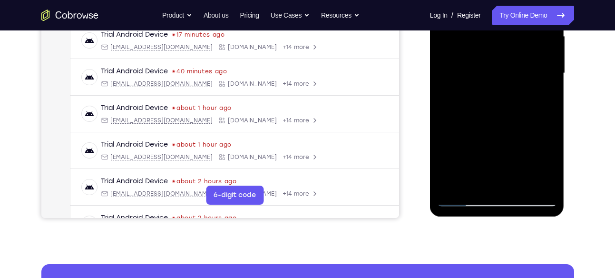
scroll to position [224, 0]
click at [519, 185] on div at bounding box center [497, 74] width 120 height 266
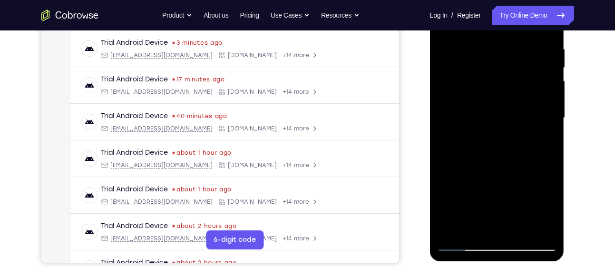
scroll to position [176, 0]
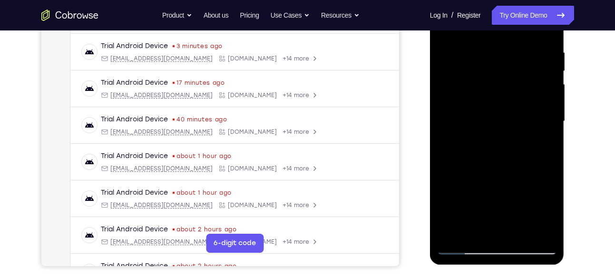
click at [481, 103] on div at bounding box center [497, 121] width 120 height 266
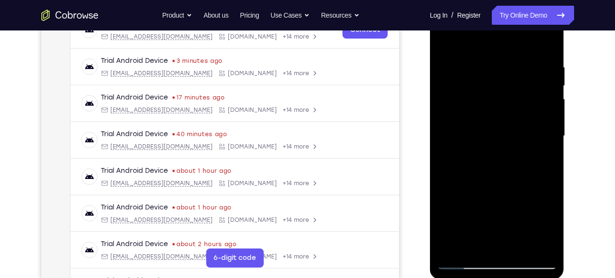
click at [445, 44] on div at bounding box center [497, 136] width 120 height 266
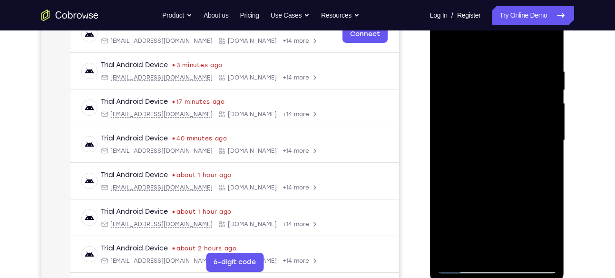
scroll to position [157, 0]
click at [460, 57] on div at bounding box center [497, 141] width 120 height 266
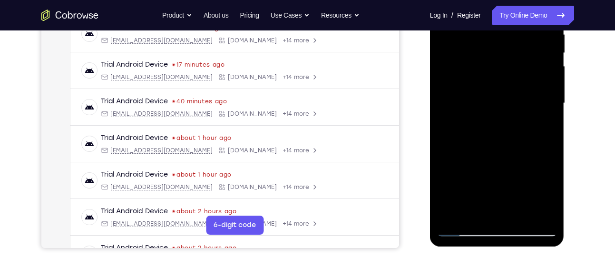
scroll to position [195, 0]
click at [555, 157] on div at bounding box center [497, 103] width 120 height 266
click at [449, 168] on div at bounding box center [497, 103] width 120 height 266
click at [460, 209] on div at bounding box center [497, 103] width 120 height 266
drag, startPoint x: 512, startPoint y: 154, endPoint x: 505, endPoint y: 77, distance: 77.4
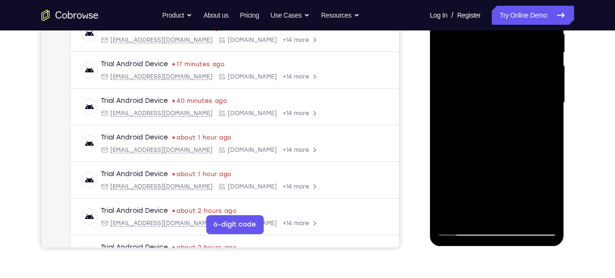
click at [505, 77] on div at bounding box center [497, 103] width 120 height 266
drag, startPoint x: 504, startPoint y: 150, endPoint x: 497, endPoint y: 92, distance: 58.5
click at [497, 92] on div at bounding box center [497, 103] width 120 height 266
drag, startPoint x: 498, startPoint y: 144, endPoint x: 493, endPoint y: 77, distance: 67.3
click at [493, 77] on div at bounding box center [497, 103] width 120 height 266
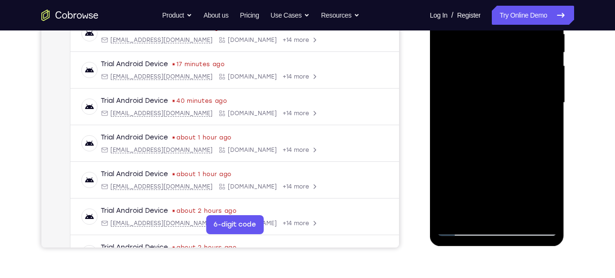
drag, startPoint x: 495, startPoint y: 132, endPoint x: 485, endPoint y: 59, distance: 74.3
click at [485, 59] on div at bounding box center [497, 103] width 120 height 266
drag, startPoint x: 491, startPoint y: 147, endPoint x: 488, endPoint y: 91, distance: 56.2
click at [488, 91] on div at bounding box center [497, 103] width 120 height 266
click at [454, 58] on div at bounding box center [497, 103] width 120 height 266
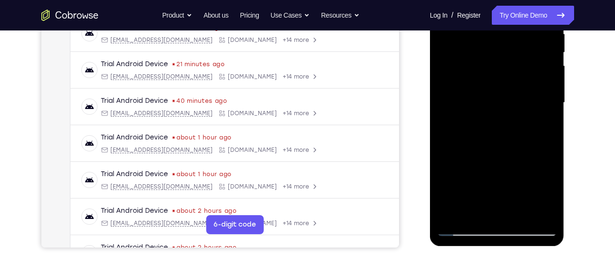
click at [551, 94] on div at bounding box center [497, 103] width 120 height 266
click at [453, 212] on div at bounding box center [497, 103] width 120 height 266
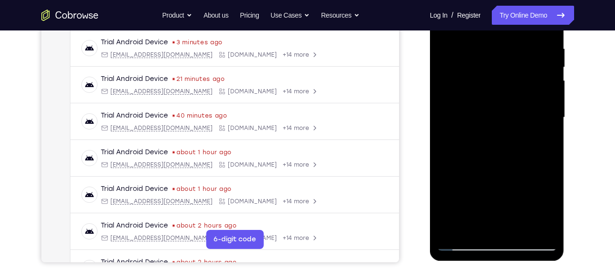
scroll to position [180, 0]
drag, startPoint x: 500, startPoint y: 165, endPoint x: 492, endPoint y: 99, distance: 66.1
click at [492, 99] on div at bounding box center [497, 118] width 120 height 266
drag, startPoint x: 496, startPoint y: 171, endPoint x: 494, endPoint y: 113, distance: 58.1
click at [494, 113] on div at bounding box center [497, 118] width 120 height 266
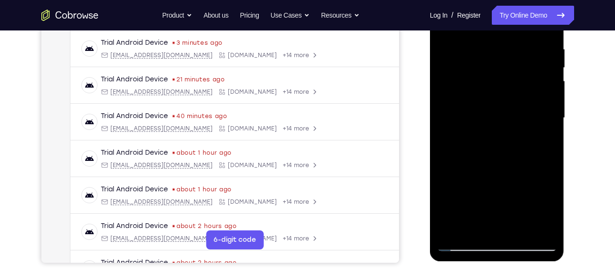
drag, startPoint x: 492, startPoint y: 167, endPoint x: 487, endPoint y: 91, distance: 75.8
click at [487, 91] on div at bounding box center [497, 118] width 120 height 266
drag, startPoint x: 509, startPoint y: 169, endPoint x: 497, endPoint y: 101, distance: 69.5
click at [497, 101] on div at bounding box center [497, 118] width 120 height 266
drag, startPoint x: 497, startPoint y: 101, endPoint x: 486, endPoint y: 162, distance: 62.3
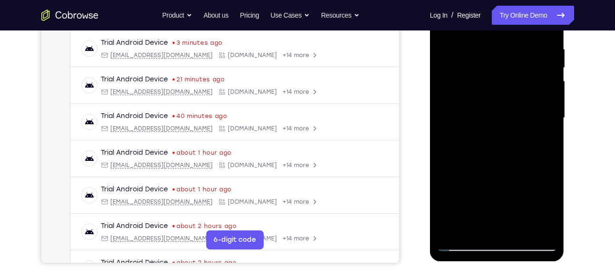
click at [486, 162] on div at bounding box center [497, 118] width 120 height 266
click at [454, 101] on div at bounding box center [497, 118] width 120 height 266
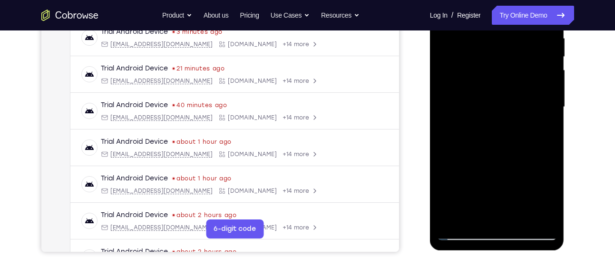
scroll to position [191, 0]
click at [522, 216] on div at bounding box center [497, 106] width 120 height 266
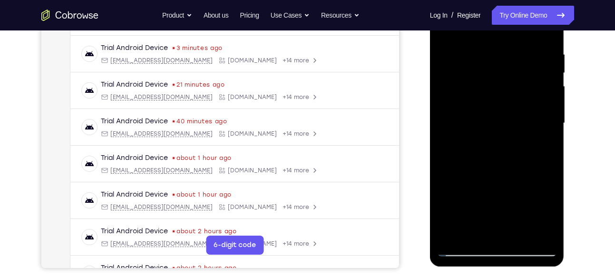
click at [441, 49] on div at bounding box center [497, 123] width 120 height 266
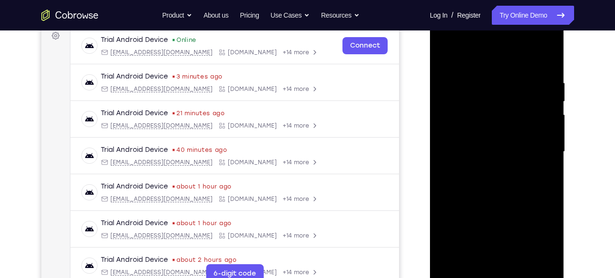
click at [447, 59] on div at bounding box center [497, 152] width 120 height 266
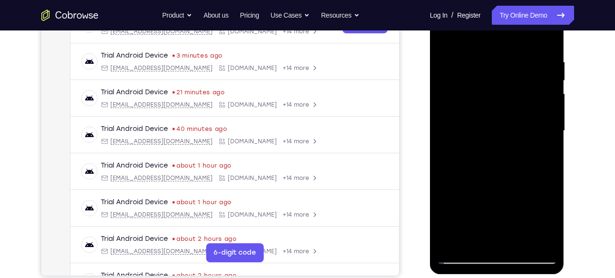
scroll to position [166, 0]
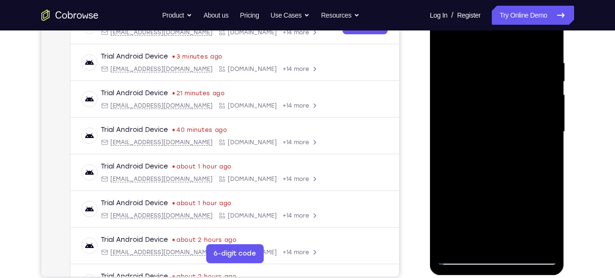
click at [448, 34] on div at bounding box center [497, 132] width 120 height 266
drag, startPoint x: 512, startPoint y: 54, endPoint x: 496, endPoint y: 178, distance: 125.1
click at [496, 178] on div at bounding box center [497, 132] width 120 height 266
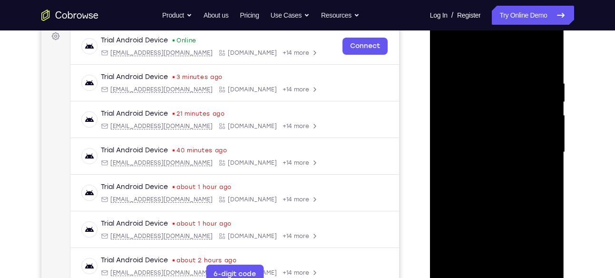
scroll to position [143, 0]
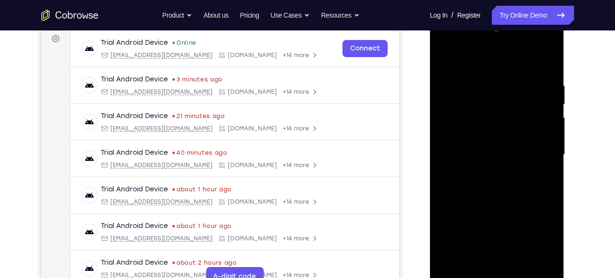
click at [484, 87] on div at bounding box center [497, 154] width 120 height 266
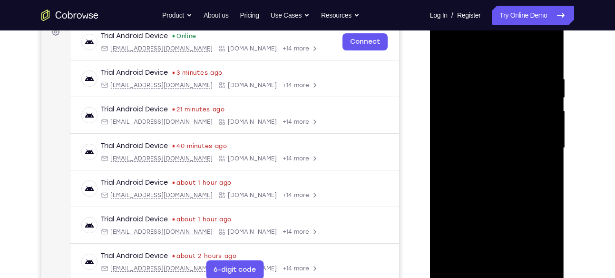
scroll to position [150, 0]
click at [545, 126] on div at bounding box center [497, 147] width 120 height 266
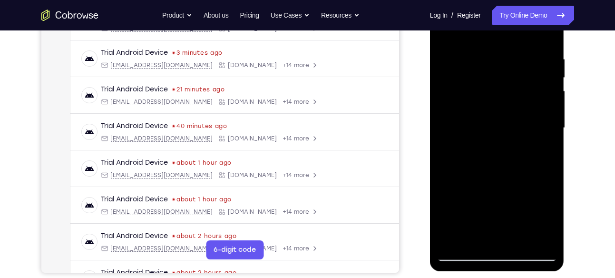
scroll to position [171, 0]
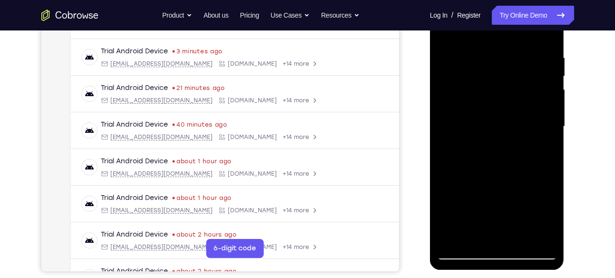
drag, startPoint x: 488, startPoint y: 128, endPoint x: 544, endPoint y: 141, distance: 57.5
click at [544, 141] on div at bounding box center [497, 126] width 120 height 266
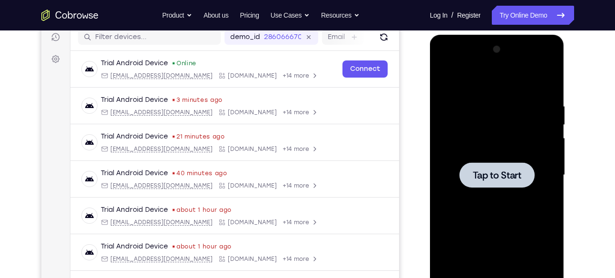
scroll to position [122, 0]
